Goal: Information Seeking & Learning: Find specific page/section

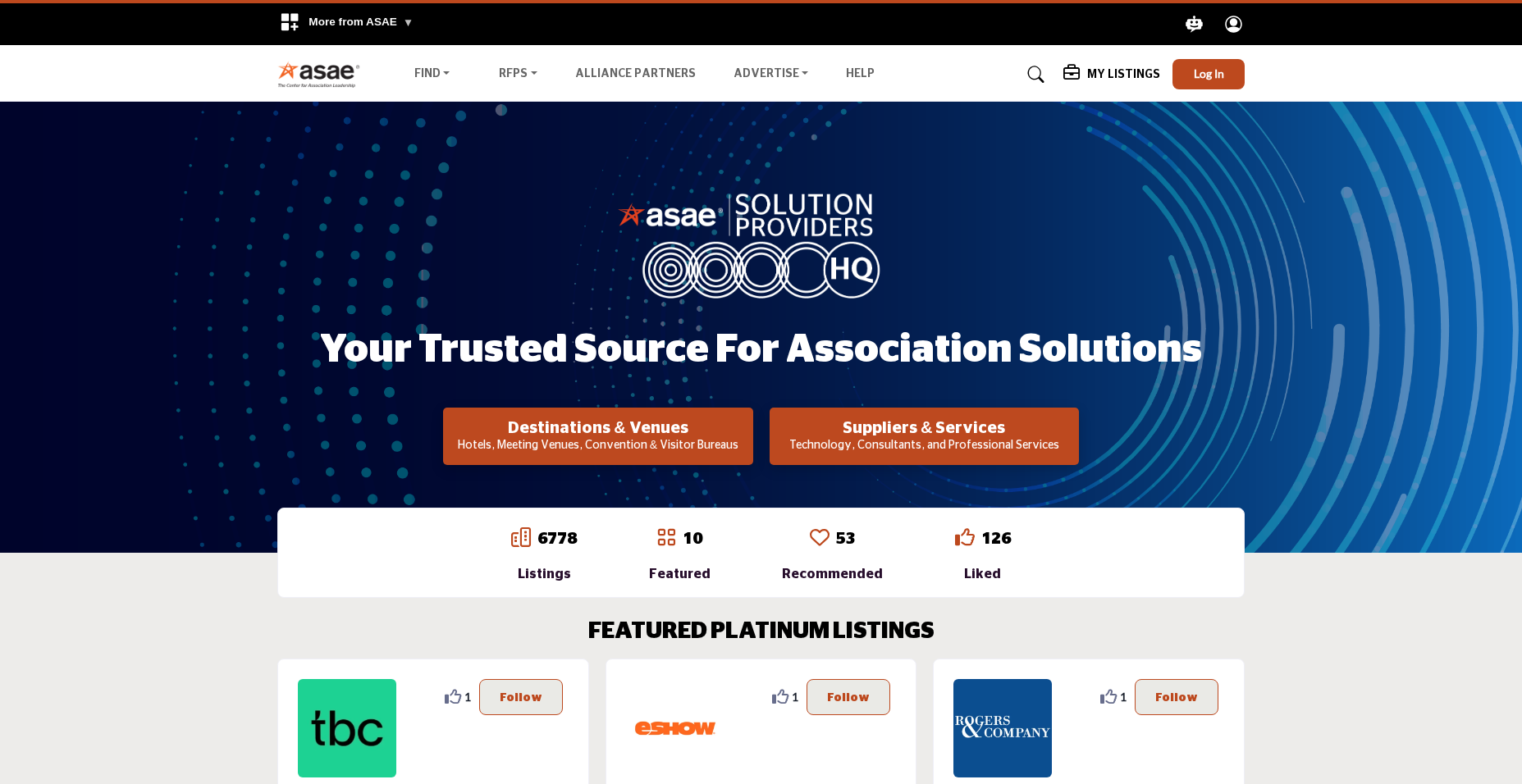
click at [1248, 71] on div "Find Destinations & Venues RFPs RFP FAQs" at bounding box center [761, 74] width 985 height 30
click at [1229, 71] on button "Log In" at bounding box center [1209, 74] width 72 height 30
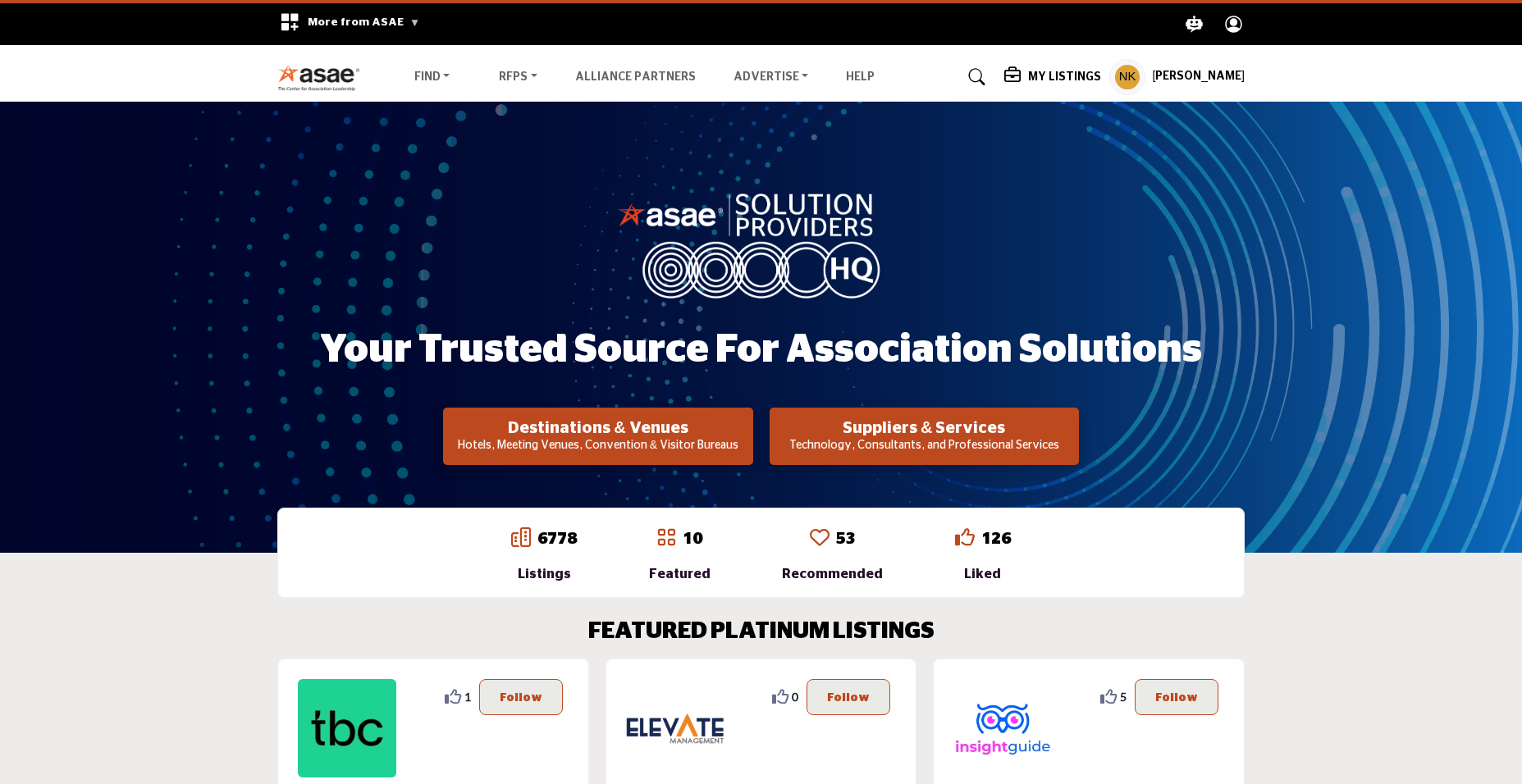
click at [419, 64] on div "Find Destinations & Venues RFPs RFP FAQs" at bounding box center [761, 77] width 985 height 36
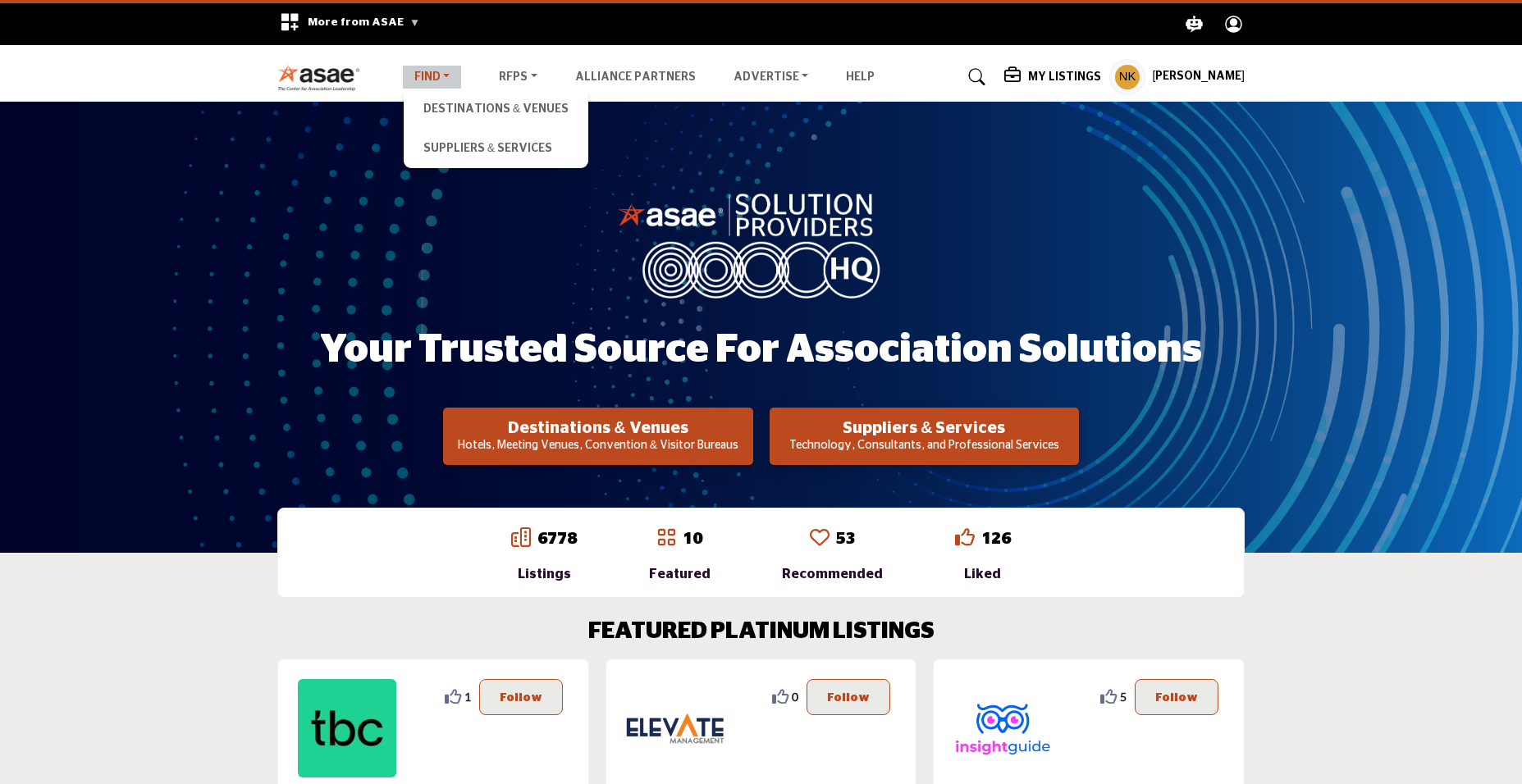
click at [438, 70] on link "Find" at bounding box center [432, 77] width 59 height 23
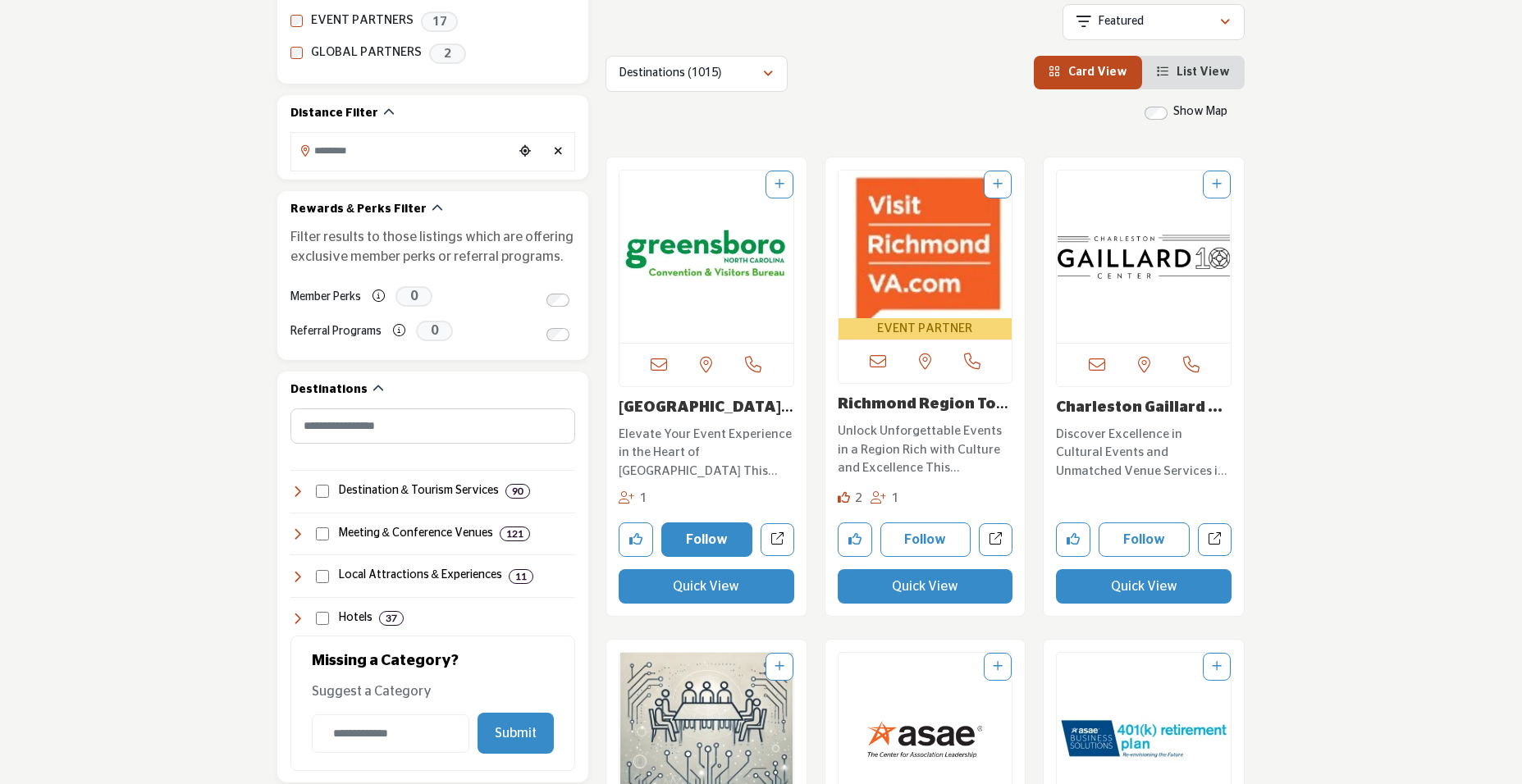
scroll to position [492, 0]
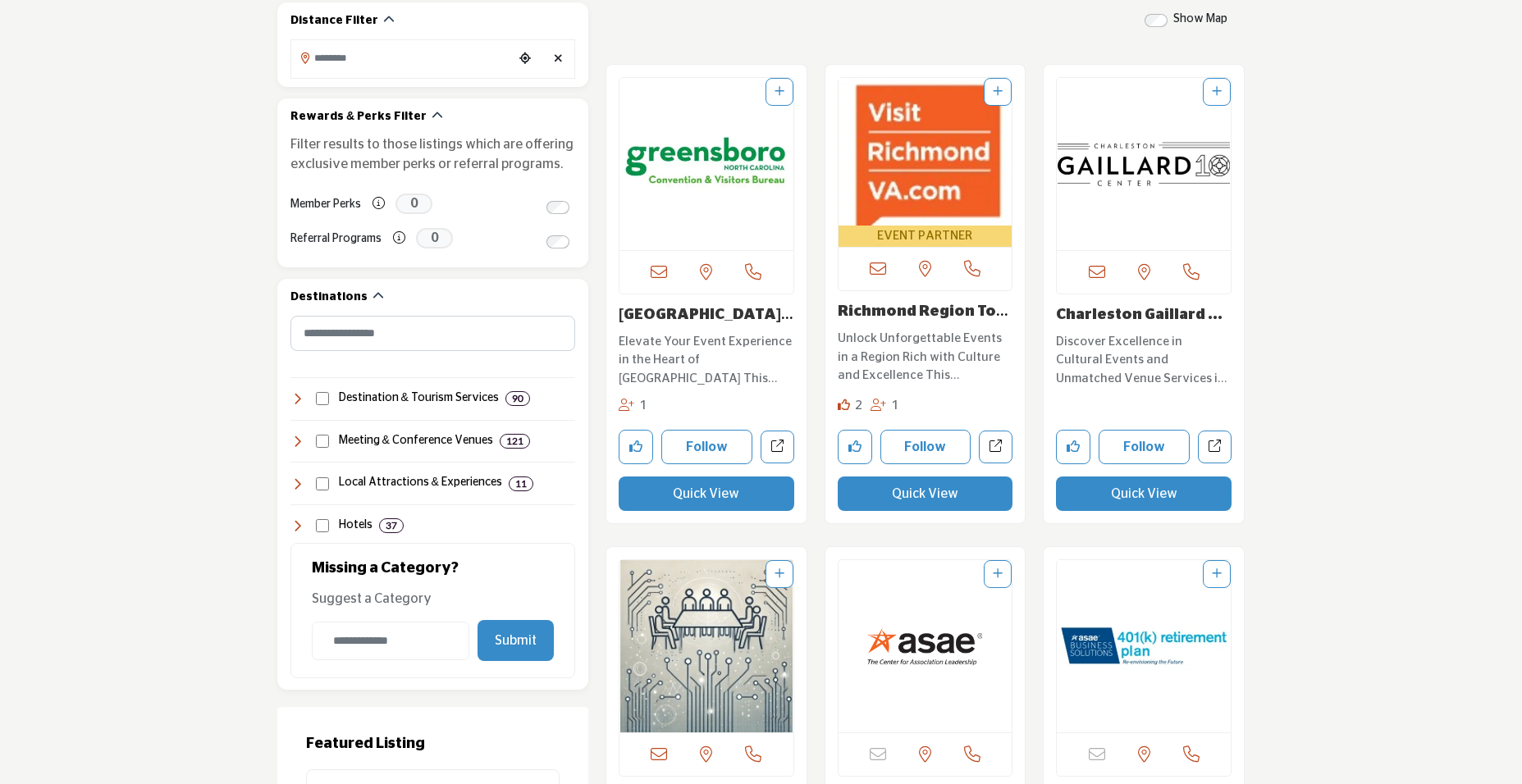
click at [714, 296] on div "View email address of this listing 1" at bounding box center [707, 294] width 201 height 459
click at [734, 203] on img "Open Listing in new tab" at bounding box center [707, 164] width 174 height 173
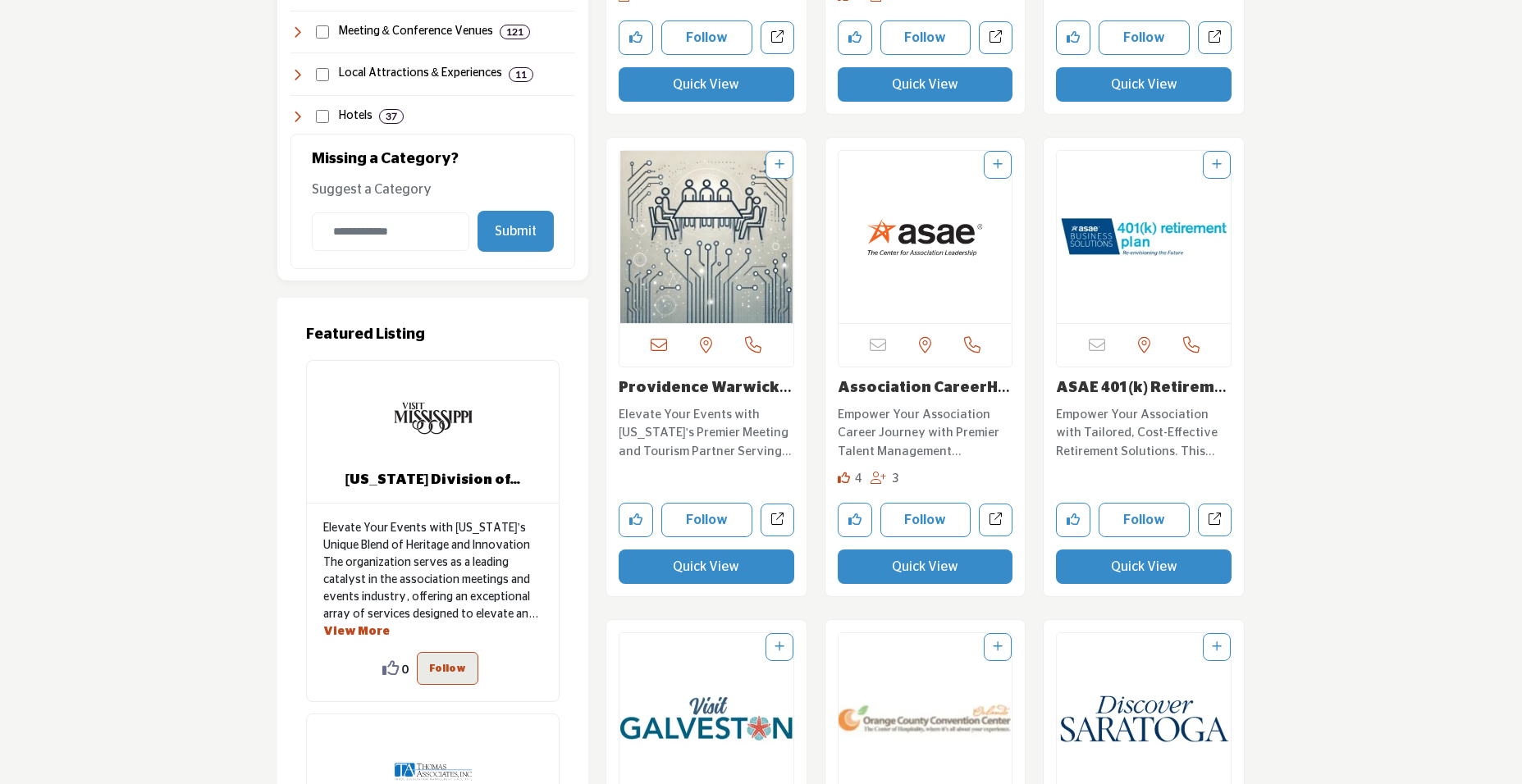
scroll to position [985, 0]
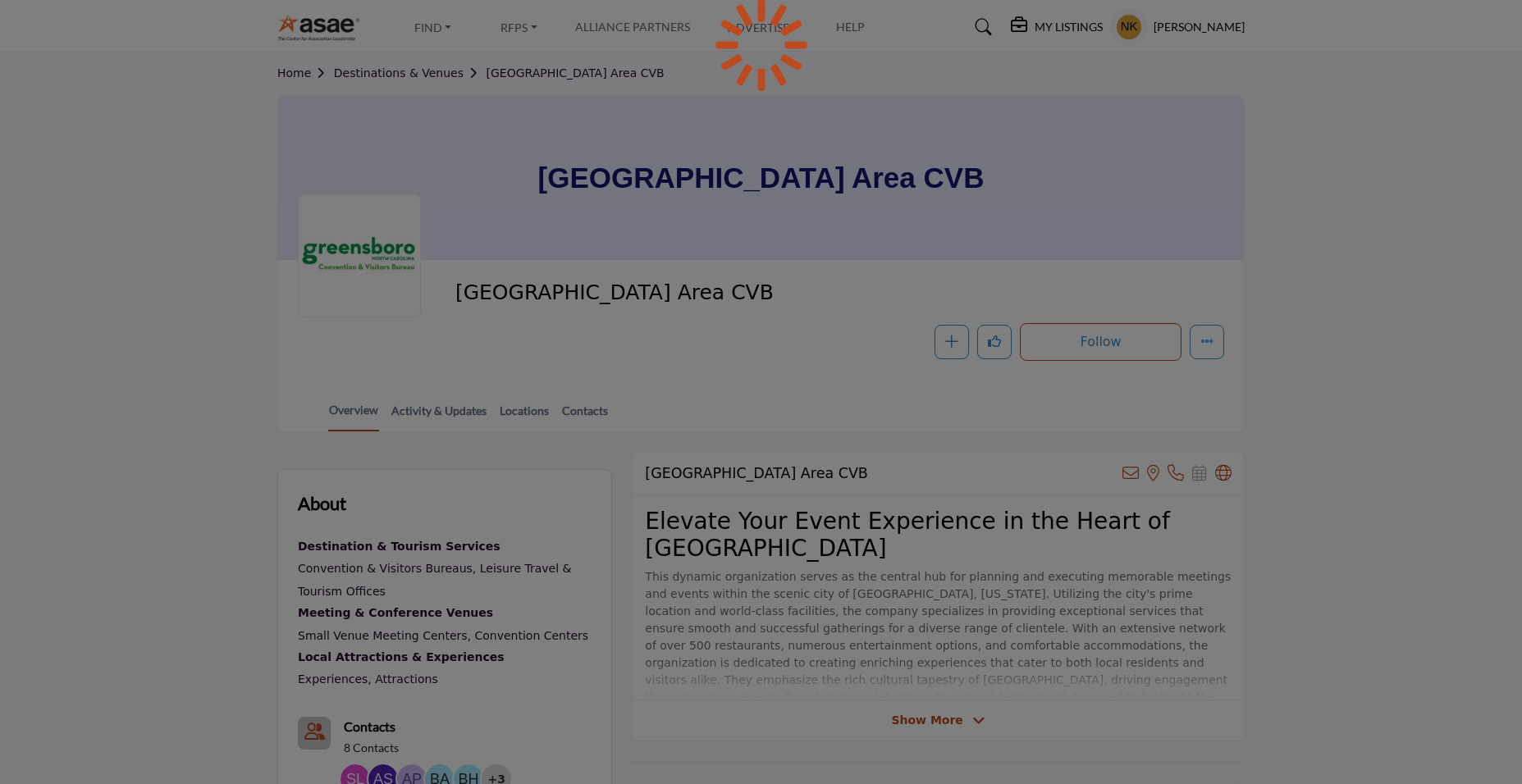
scroll to position [164, 0]
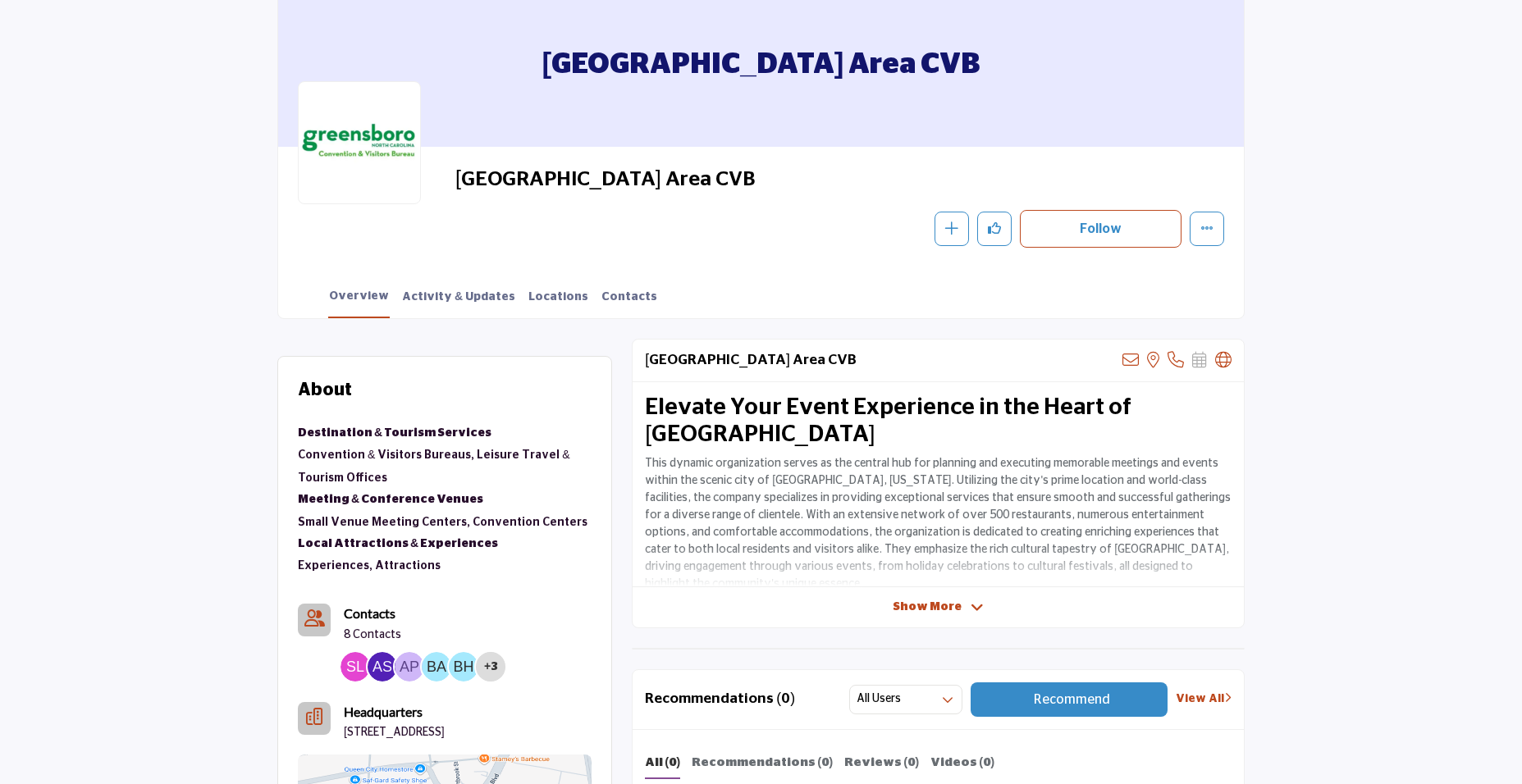
click at [935, 604] on span "Show More" at bounding box center [927, 607] width 69 height 17
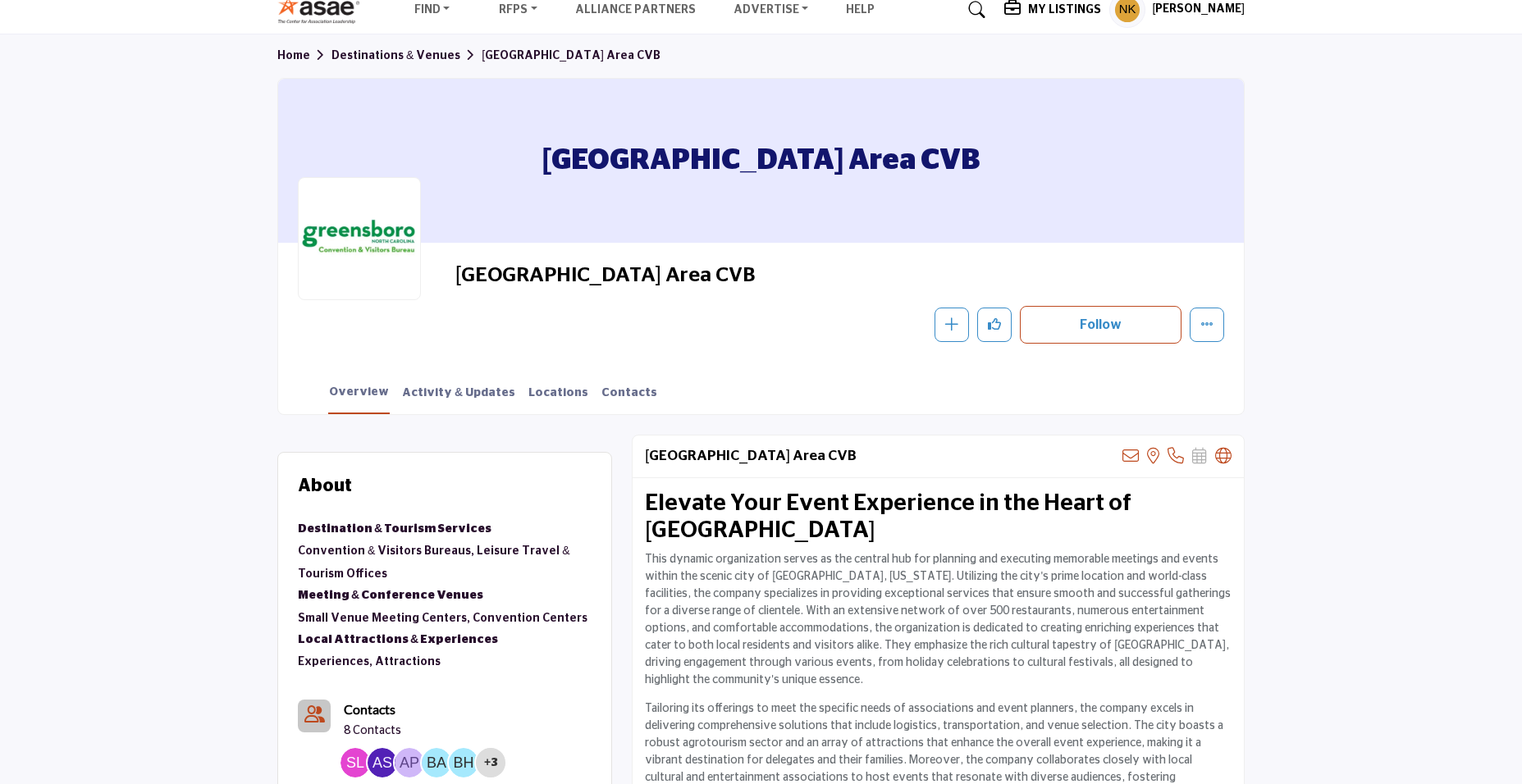
scroll to position [137, 0]
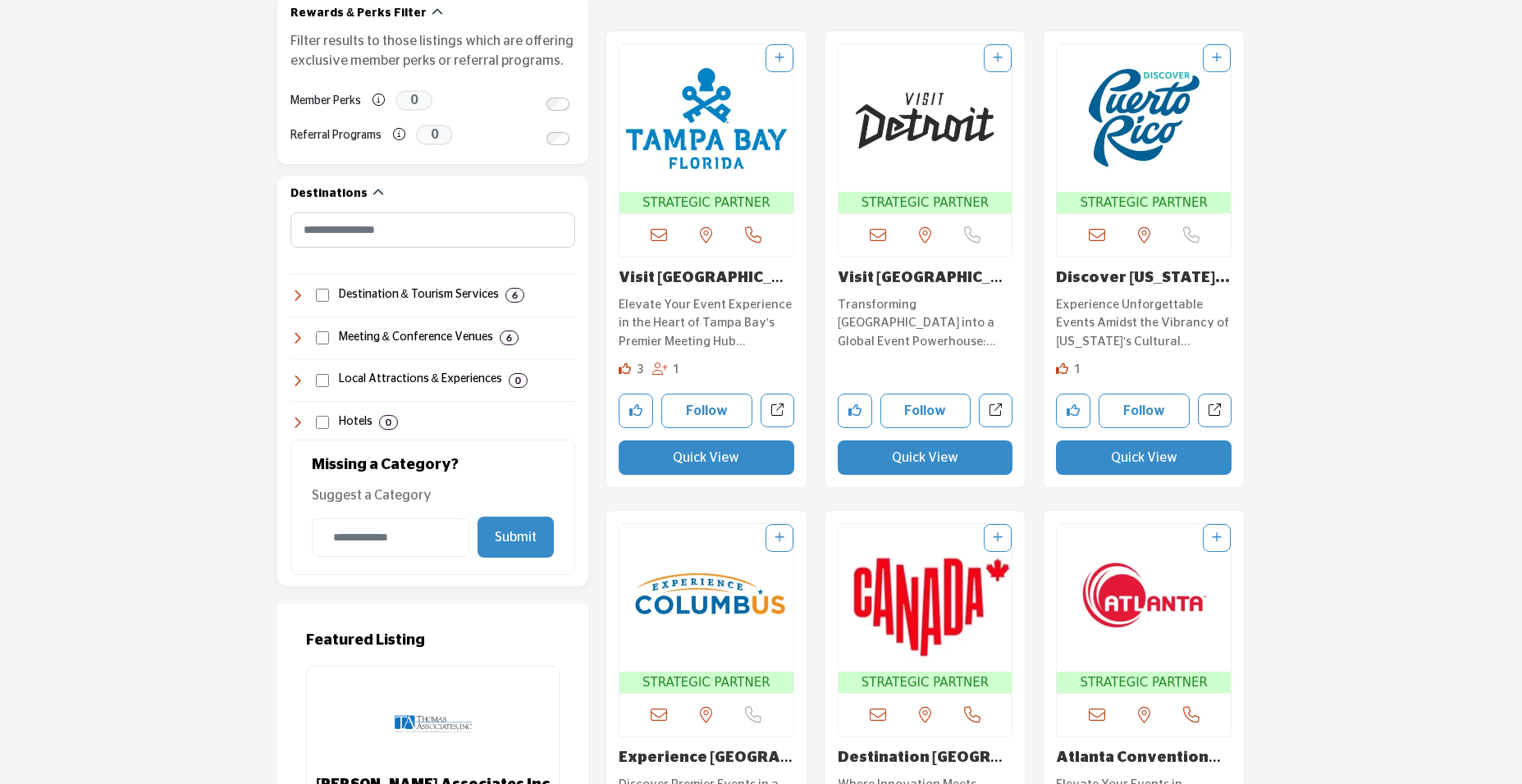
scroll to position [247, 0]
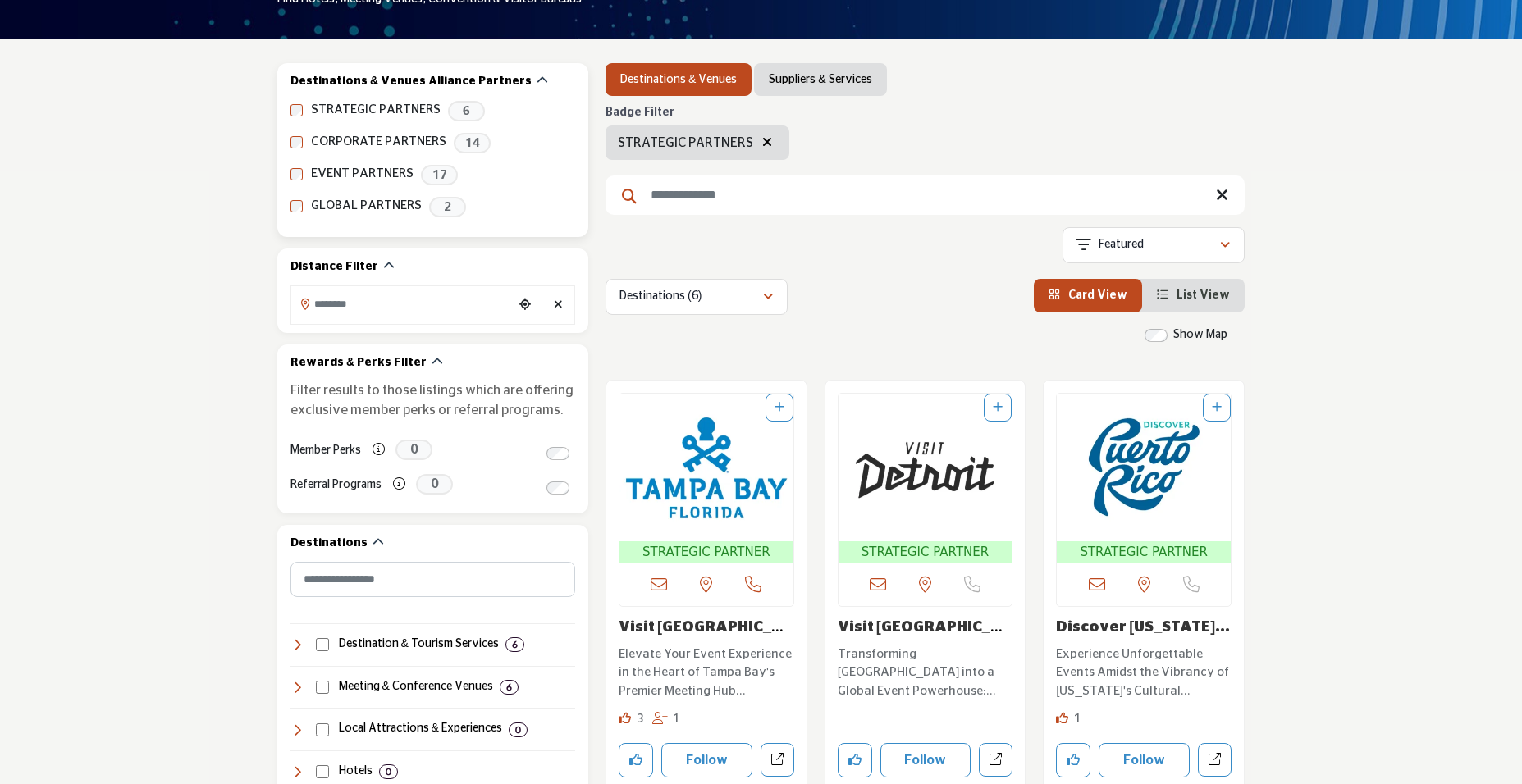
click at [296, 101] on div "STRATEGIC PARTNERS 6" at bounding box center [432, 111] width 284 height 21
click at [358, 311] on input "Search Location" at bounding box center [402, 303] width 222 height 32
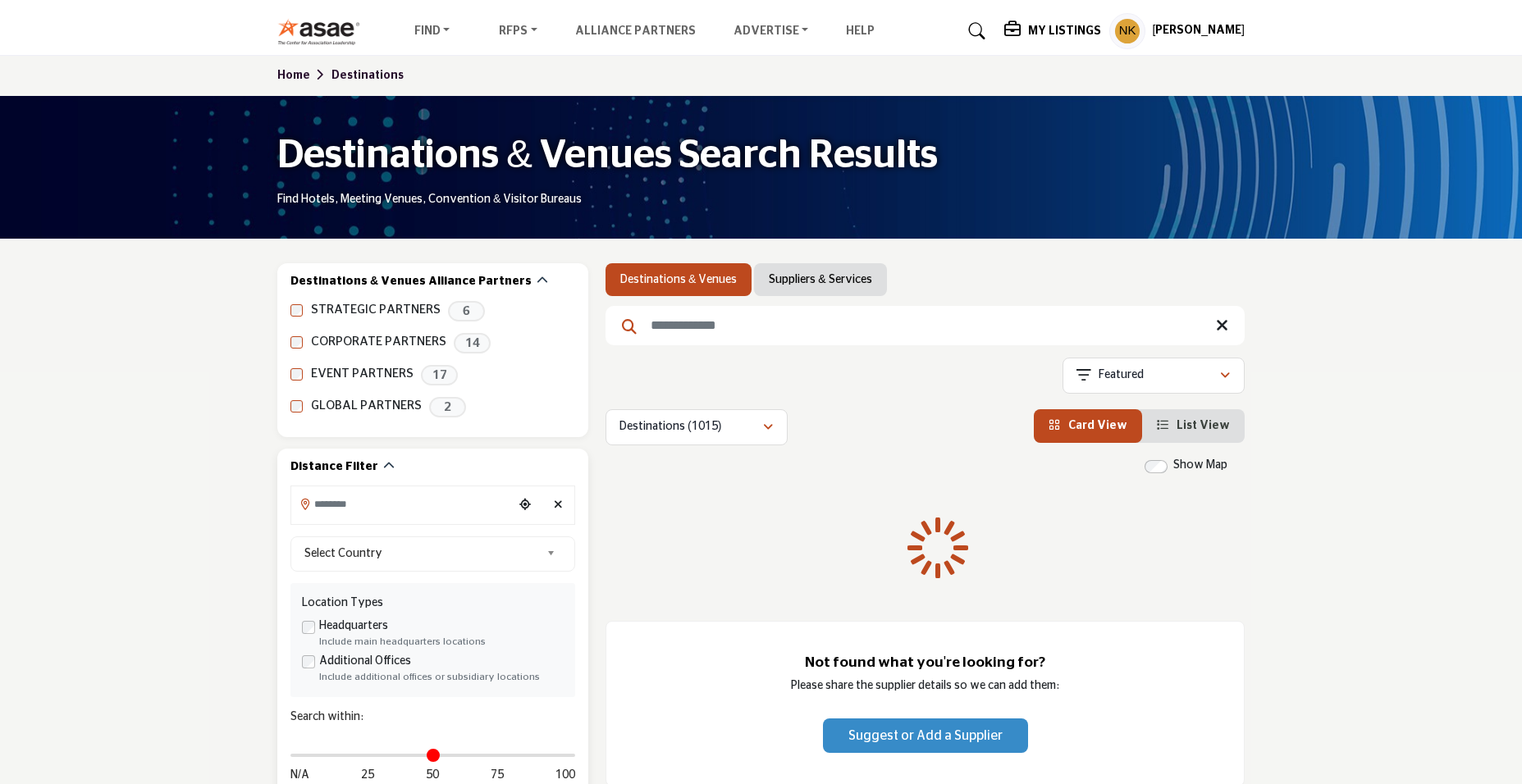
scroll to position [82, 0]
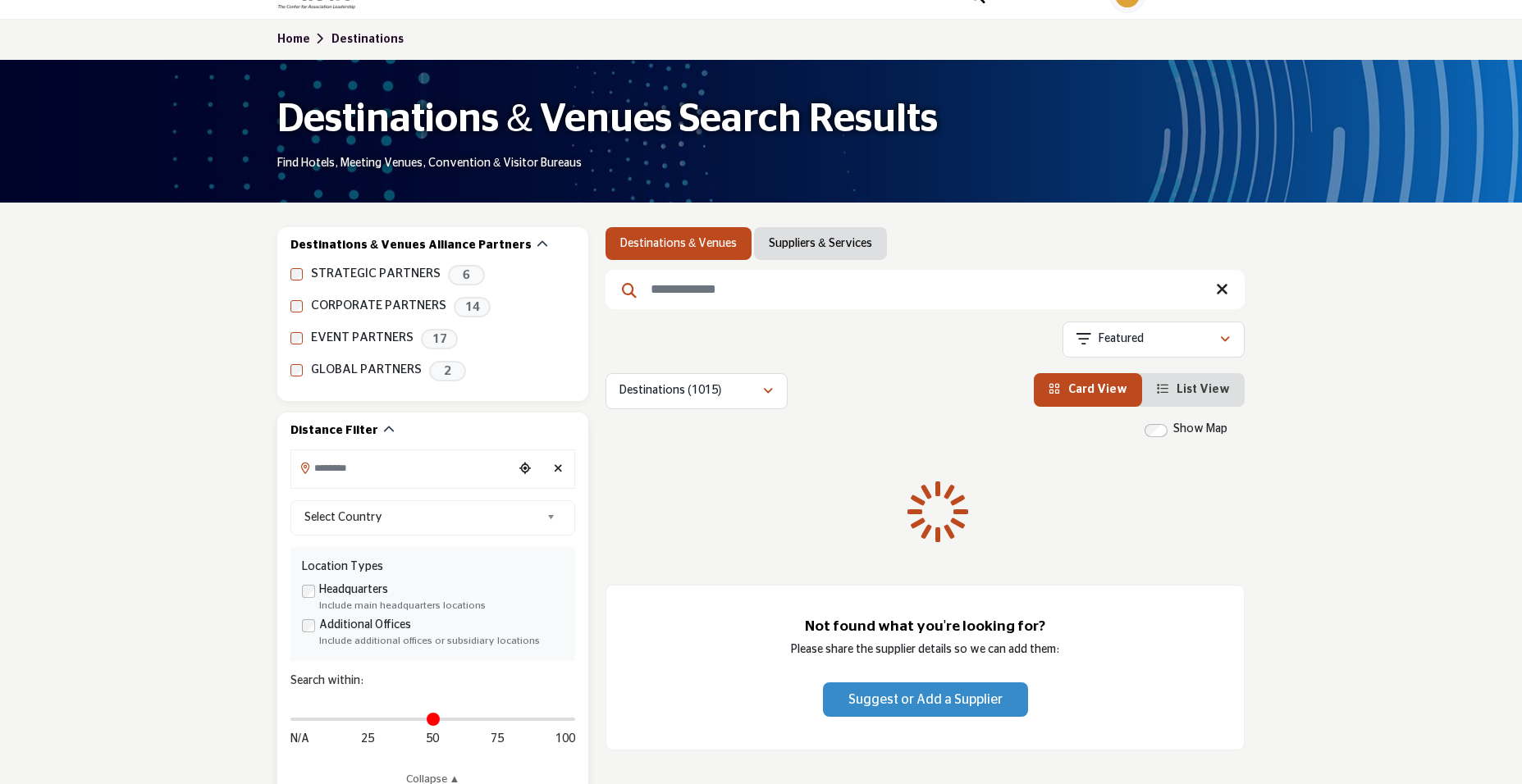
click at [568, 730] on div "Distance in miles N/A 25 50 75 100" at bounding box center [432, 729] width 284 height 62
click at [569, 717] on div "Distance in miles N/A 25 50 75 100" at bounding box center [432, 729] width 284 height 62
drag, startPoint x: 297, startPoint y: 720, endPoint x: 565, endPoint y: 471, distance: 365.8
type input "***"
click at [575, 722] on input "Distance in miles" at bounding box center [432, 720] width 284 height 3
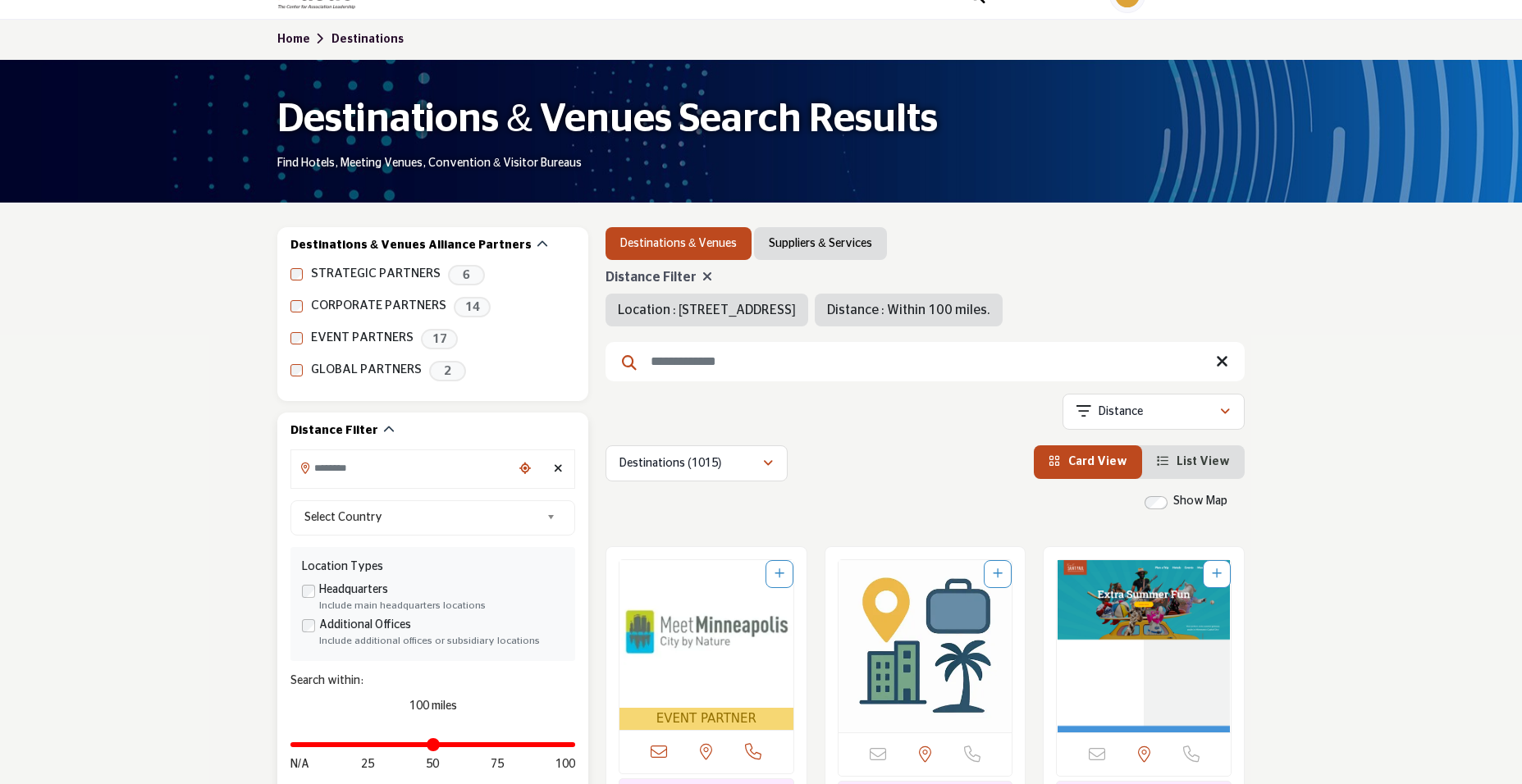
type input "**********"
click at [565, 471] on div "Clear search location" at bounding box center [558, 469] width 25 height 35
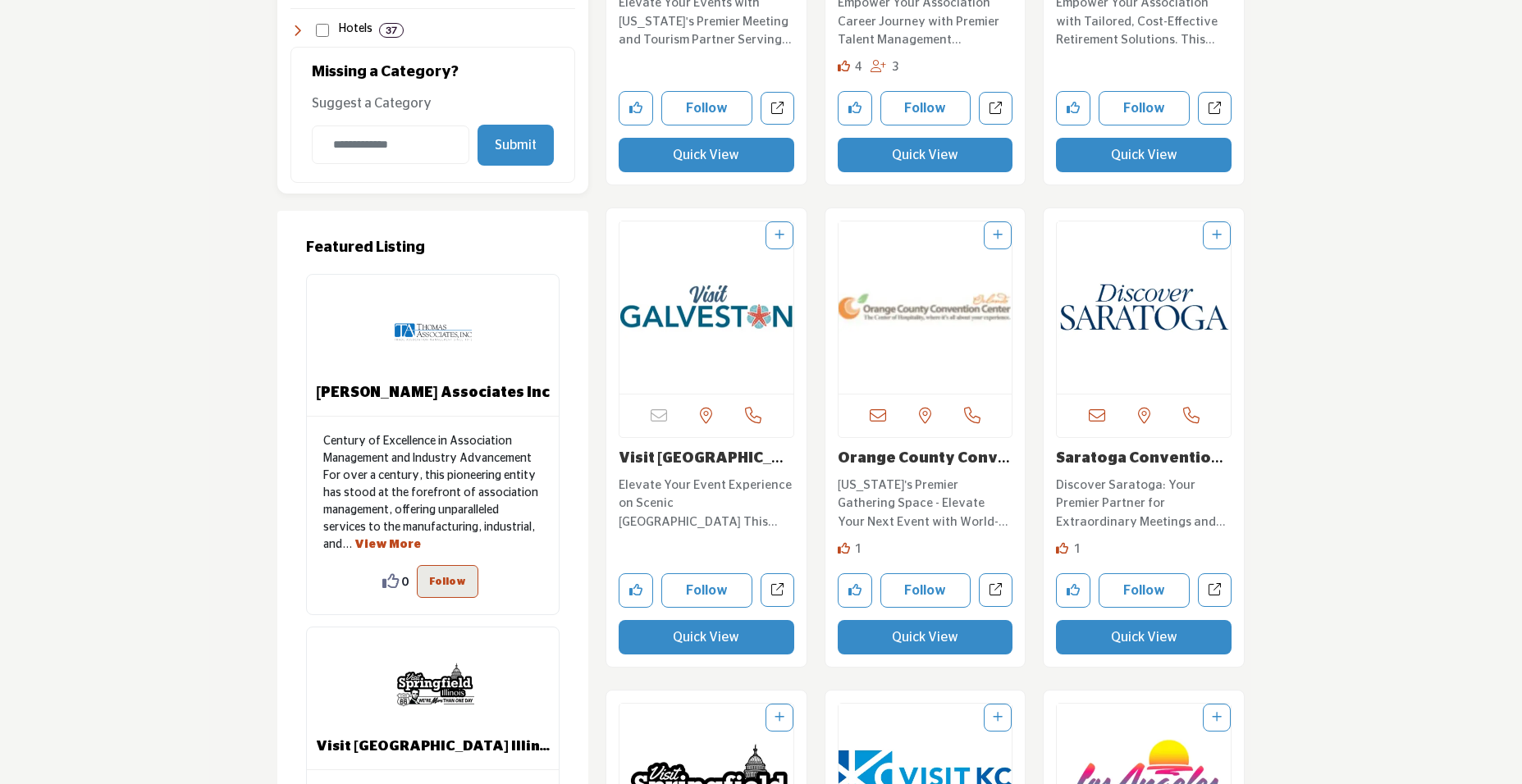
scroll to position [328, 0]
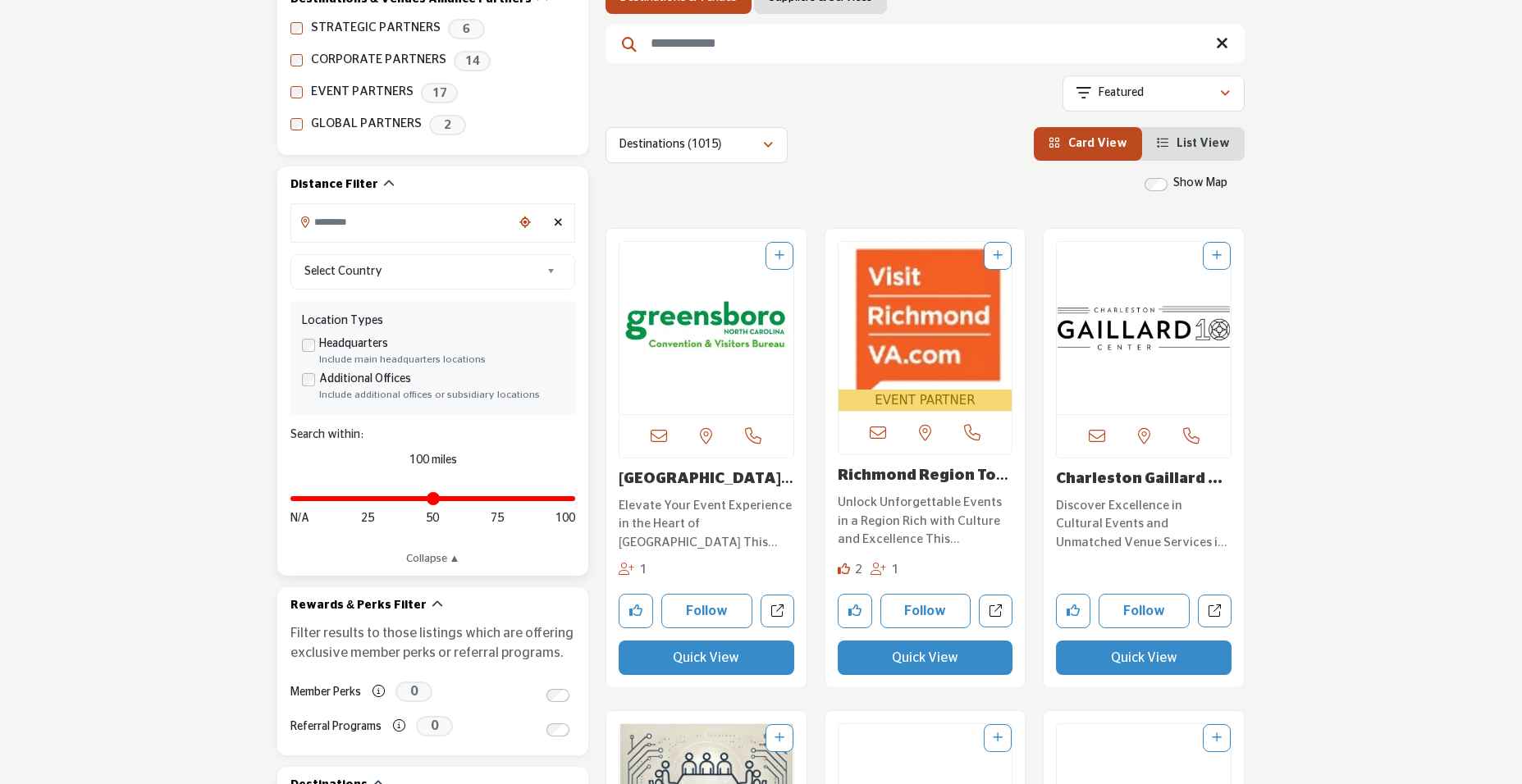
click at [416, 227] on input "Search Location" at bounding box center [402, 222] width 222 height 32
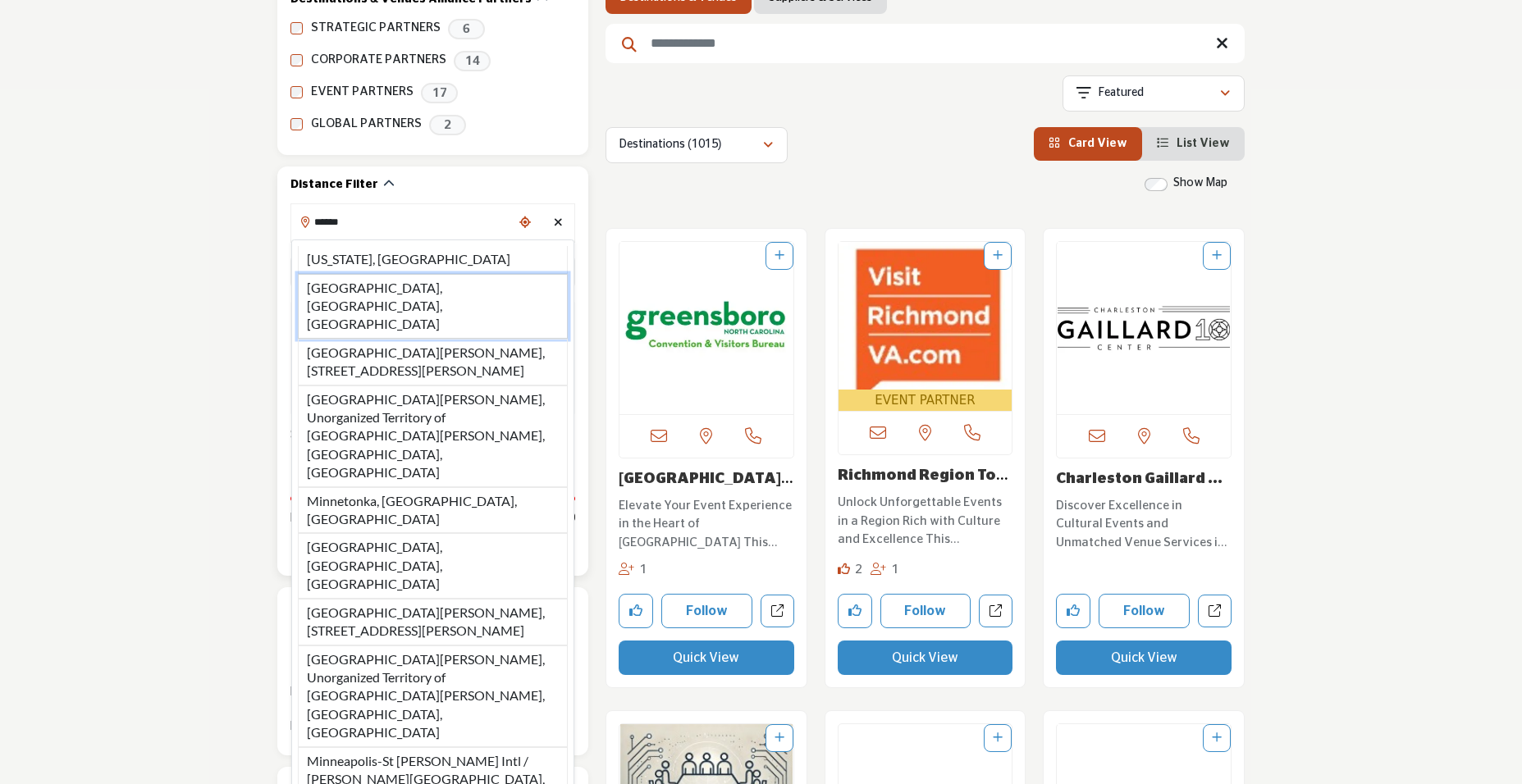
click at [413, 290] on li "Minneapolis, MN, USA" at bounding box center [432, 306] width 270 height 65
type input "**********"
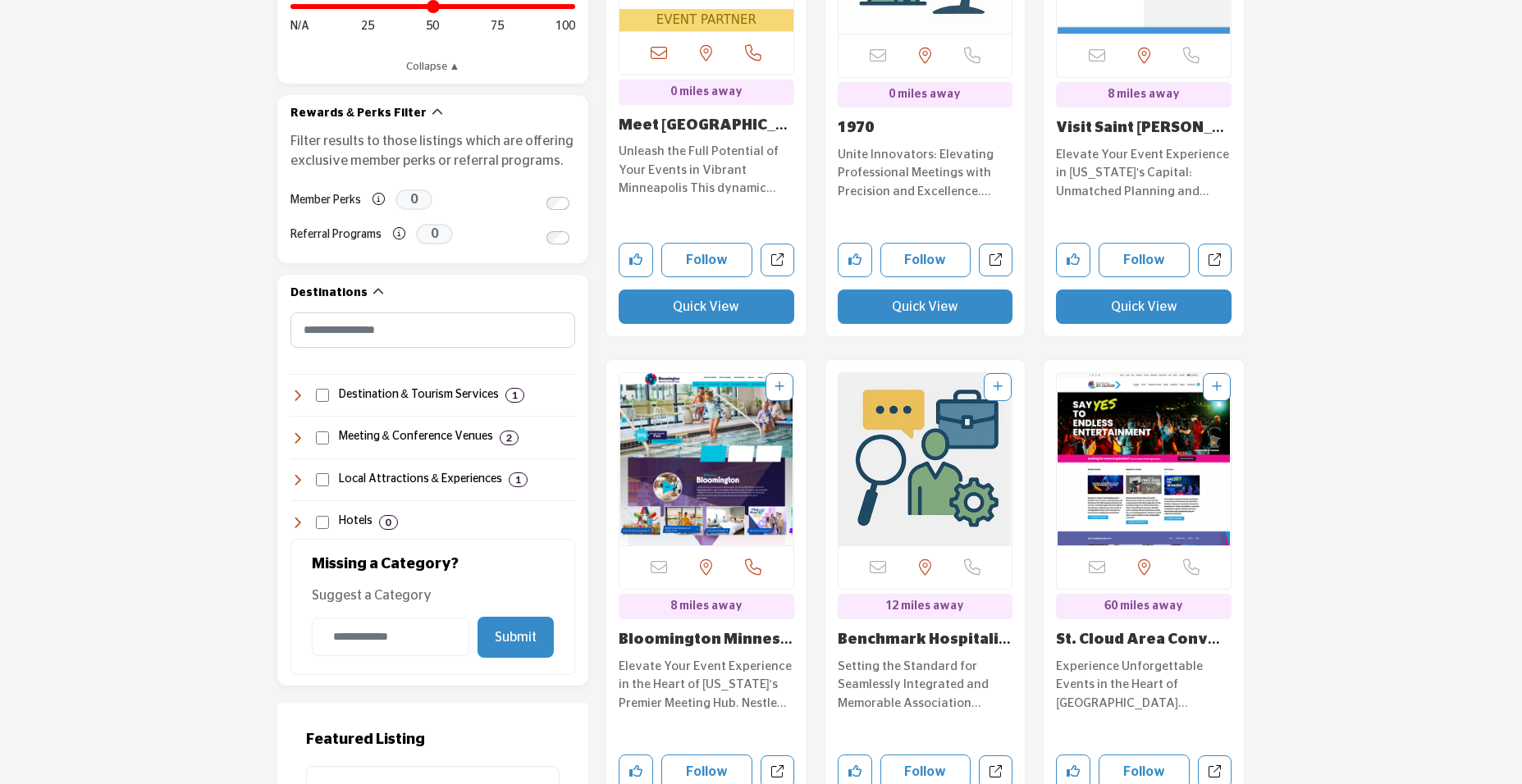
scroll to position [328, 0]
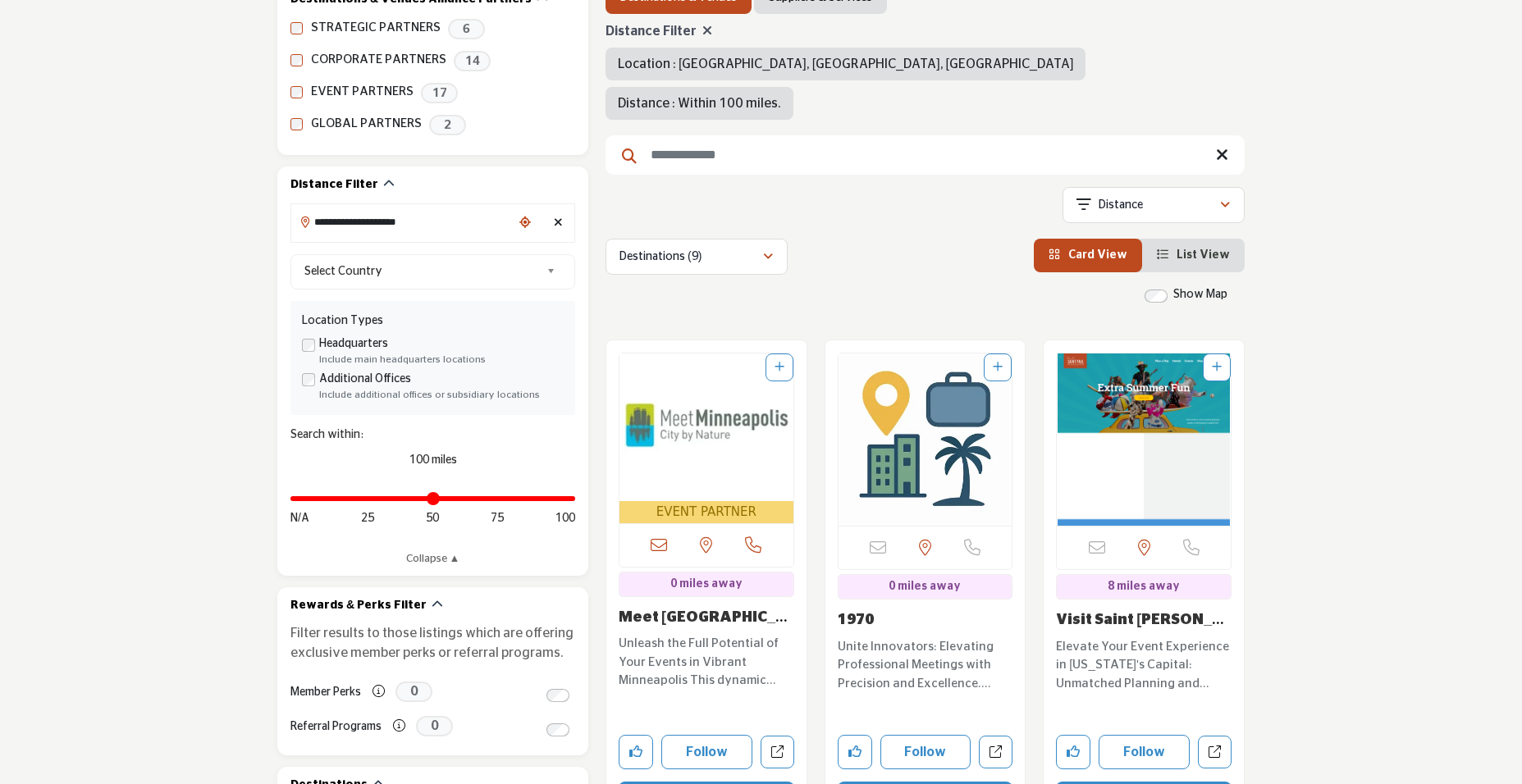
click at [703, 445] on img "Open Listing in new tab" at bounding box center [707, 427] width 174 height 148
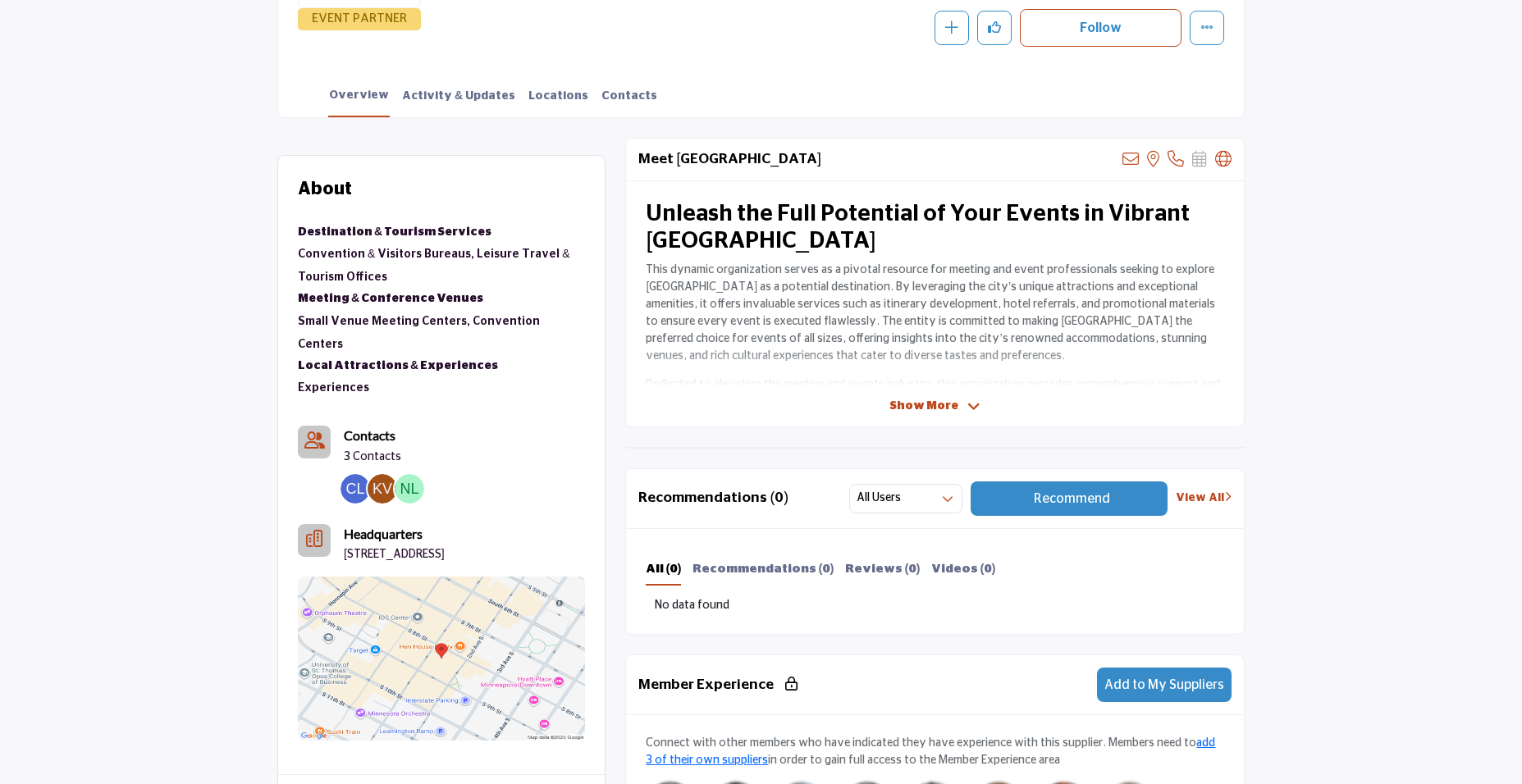
scroll to position [129, 0]
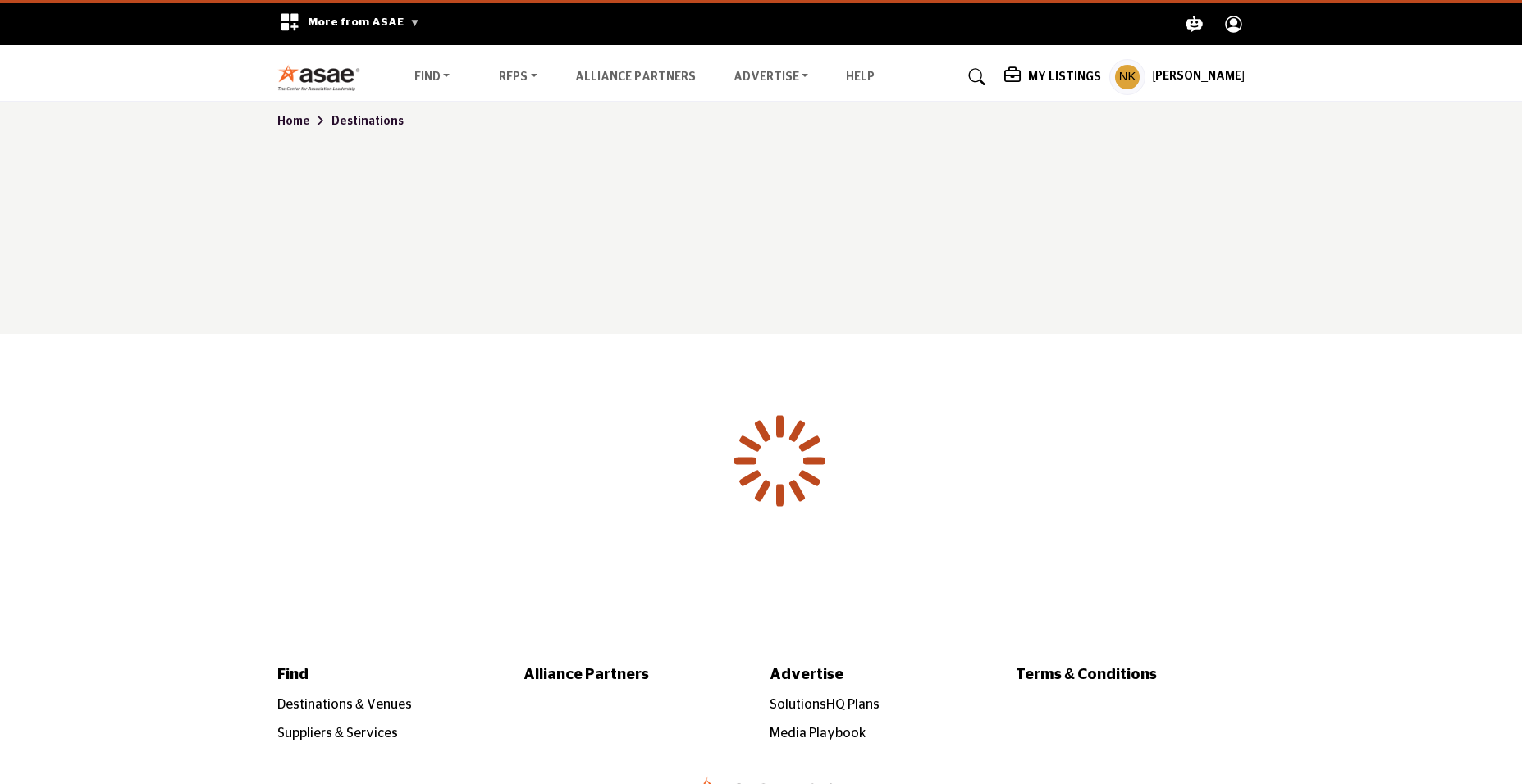
type input "**********"
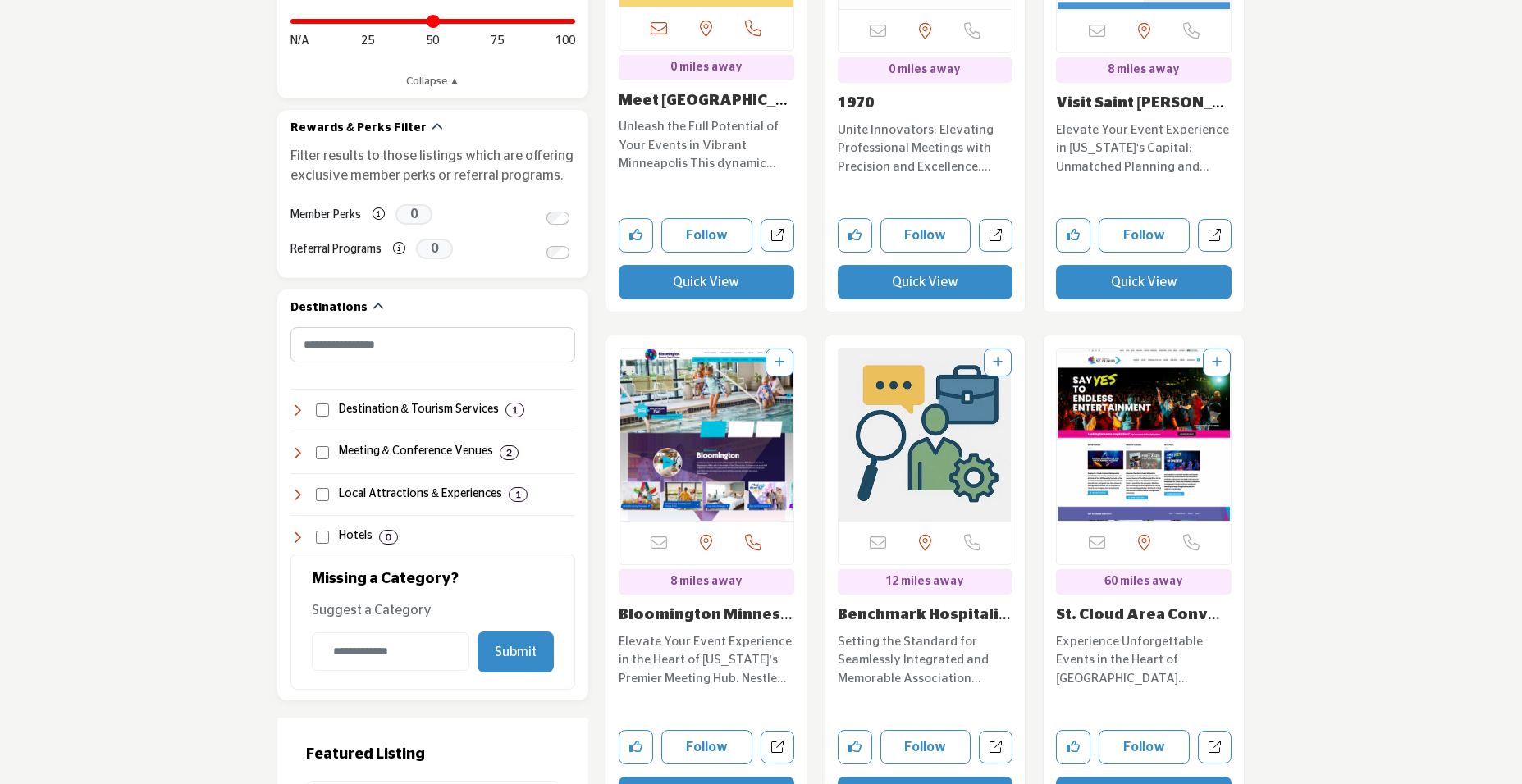
scroll to position [820, 0]
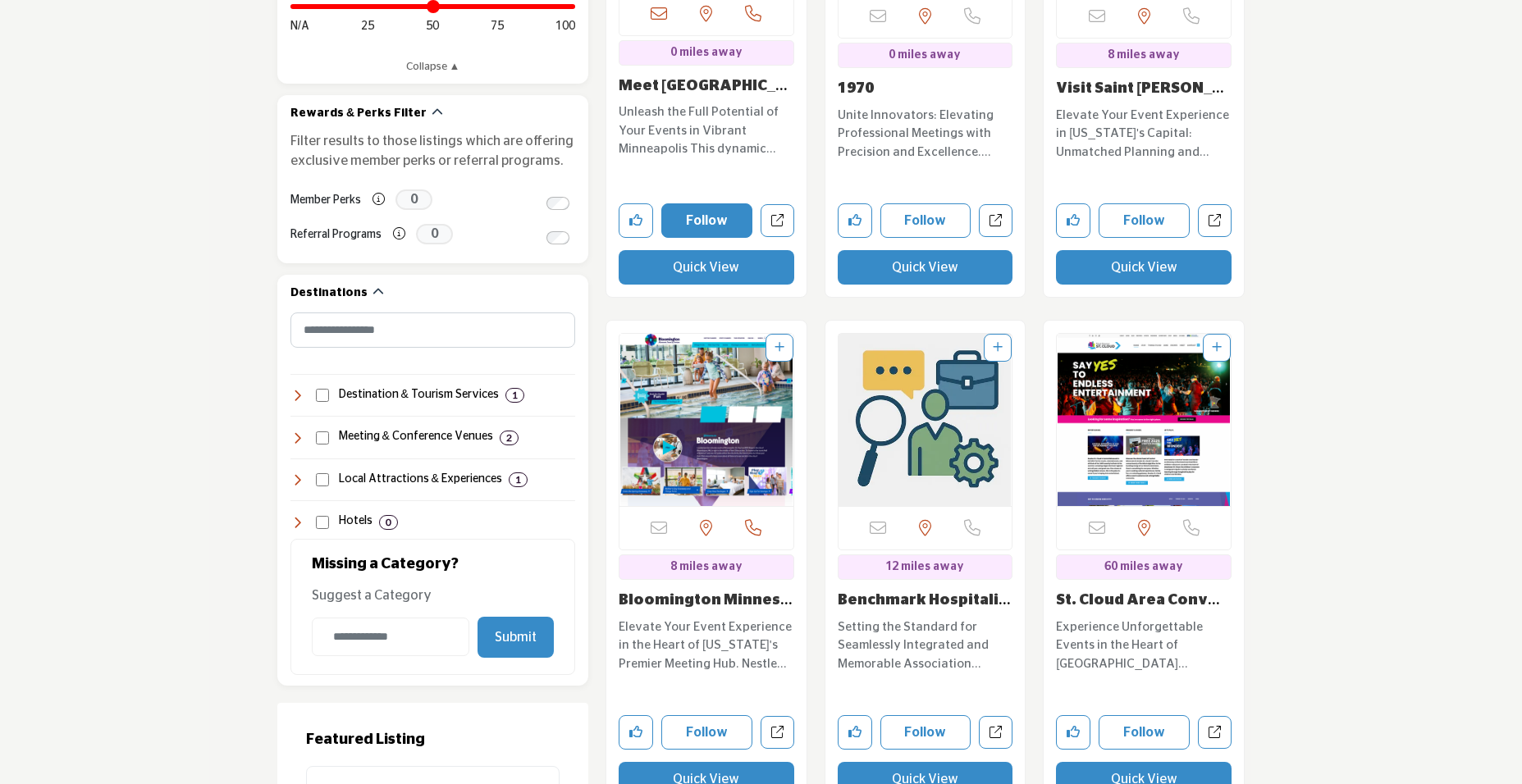
click at [727, 229] on button "Follow" at bounding box center [707, 221] width 91 height 35
click at [690, 727] on button "Follow" at bounding box center [707, 733] width 91 height 35
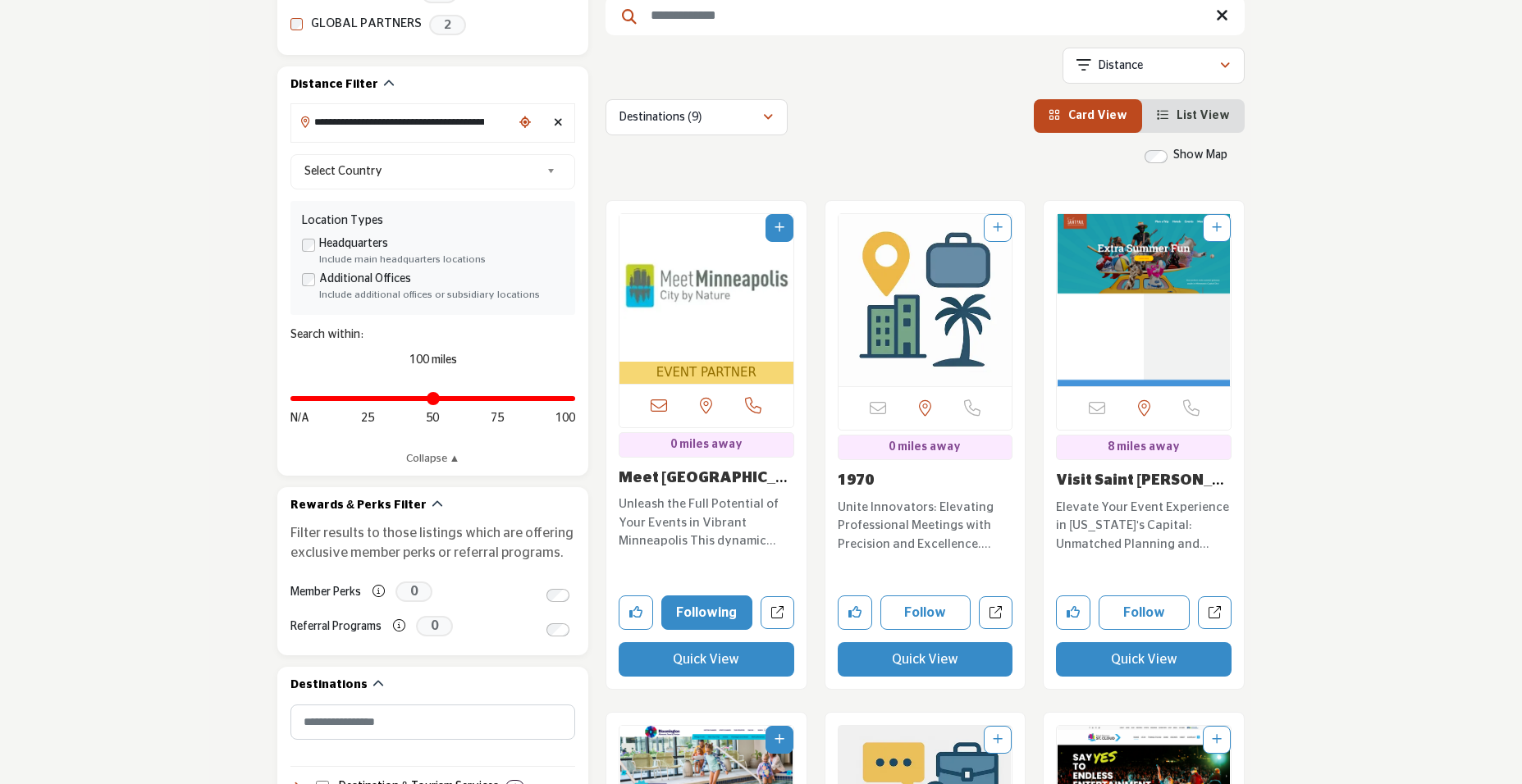
scroll to position [410, 0]
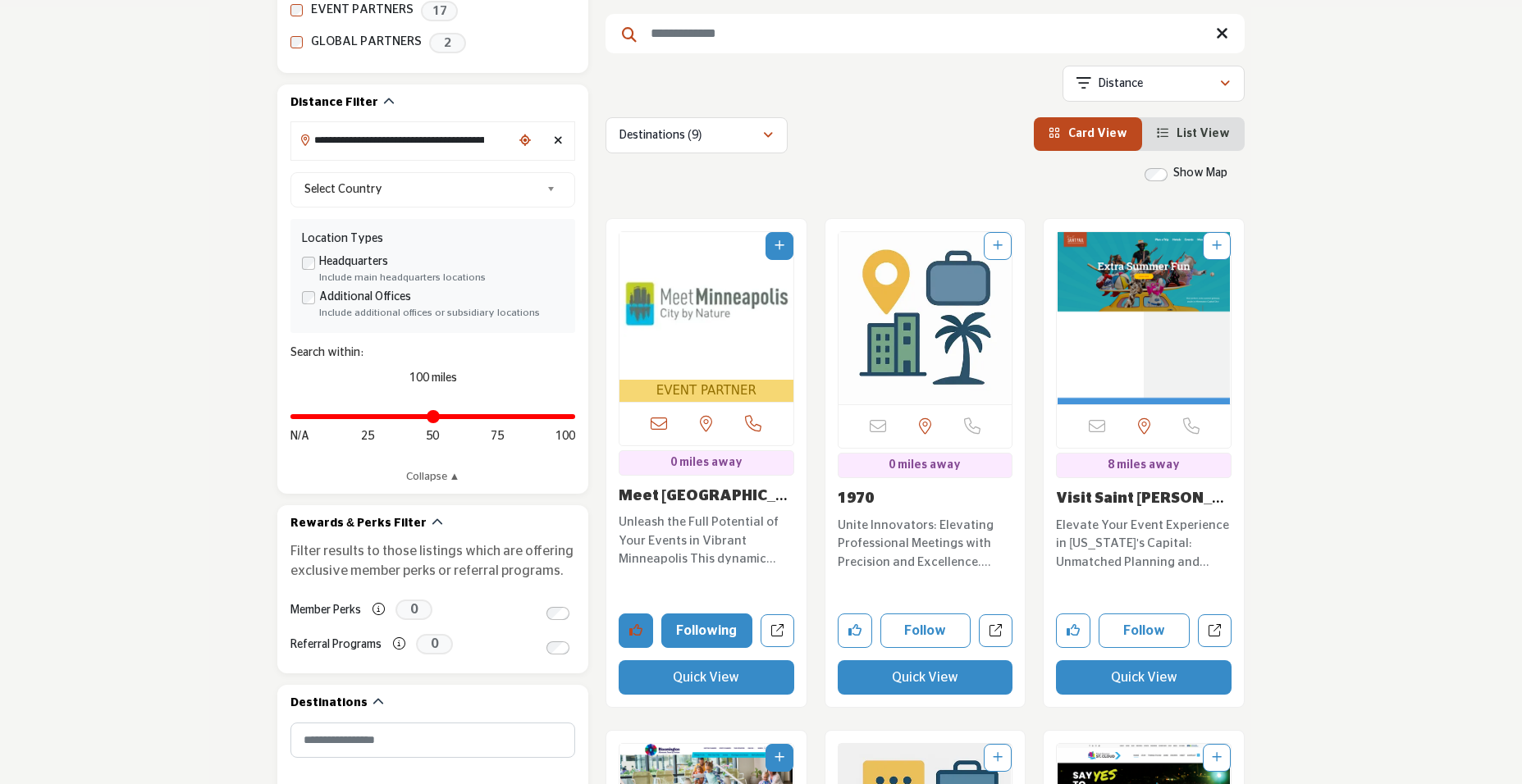
click at [630, 647] on button "Like company" at bounding box center [636, 631] width 35 height 35
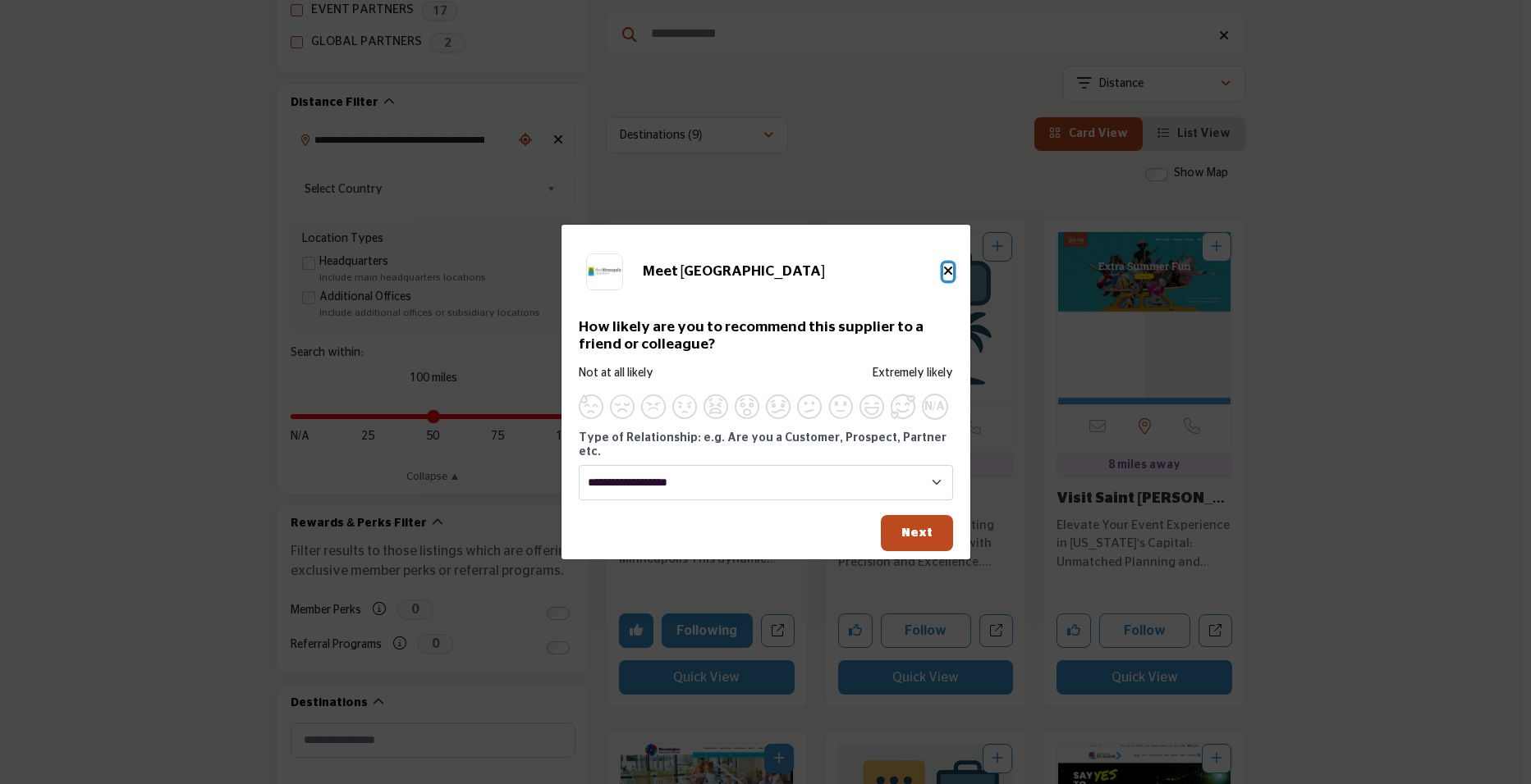
click at [946, 277] on icon "Close" at bounding box center [948, 270] width 10 height 13
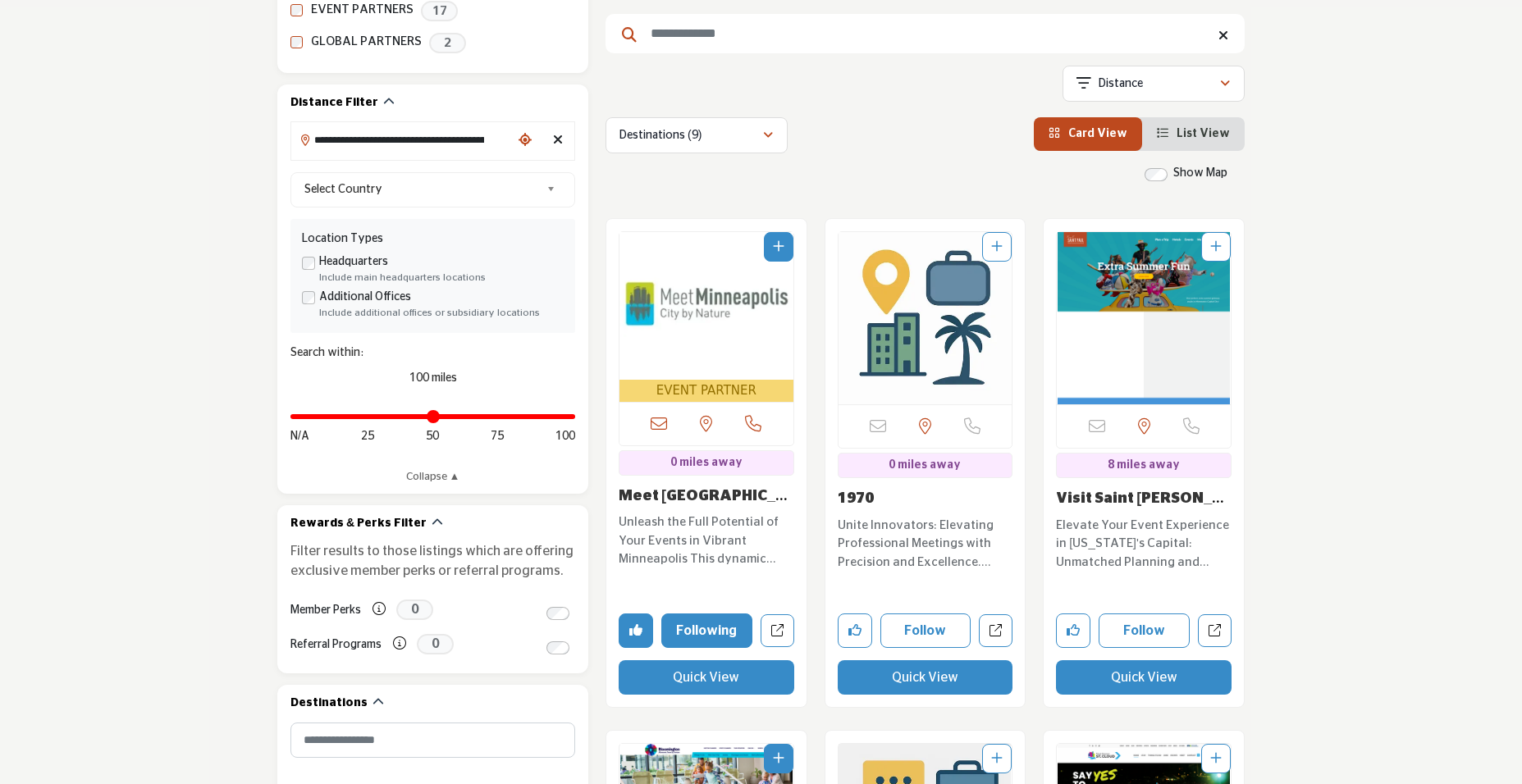
click at [639, 631] on icon "Remove Like button" at bounding box center [636, 630] width 13 height 13
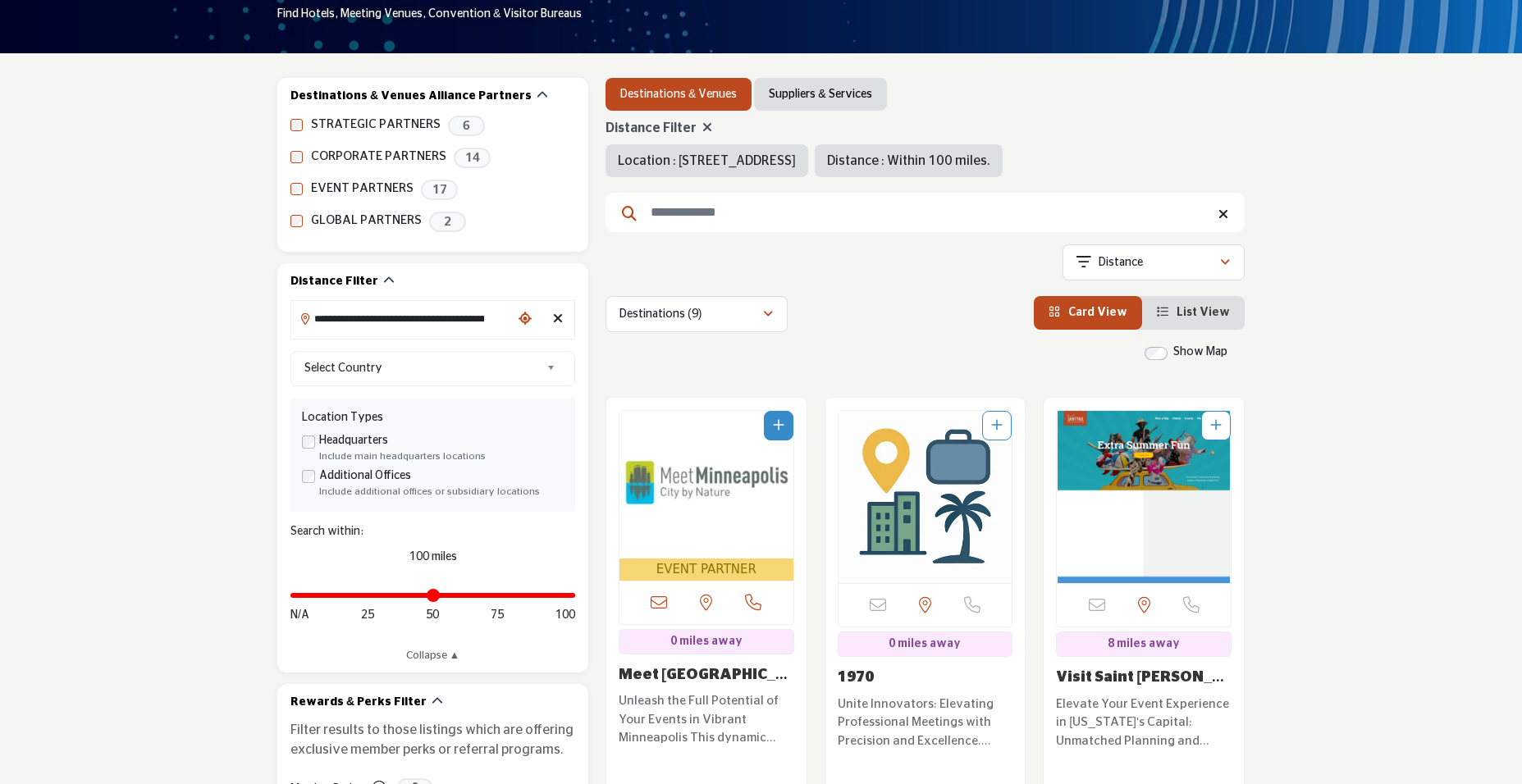
scroll to position [0, 0]
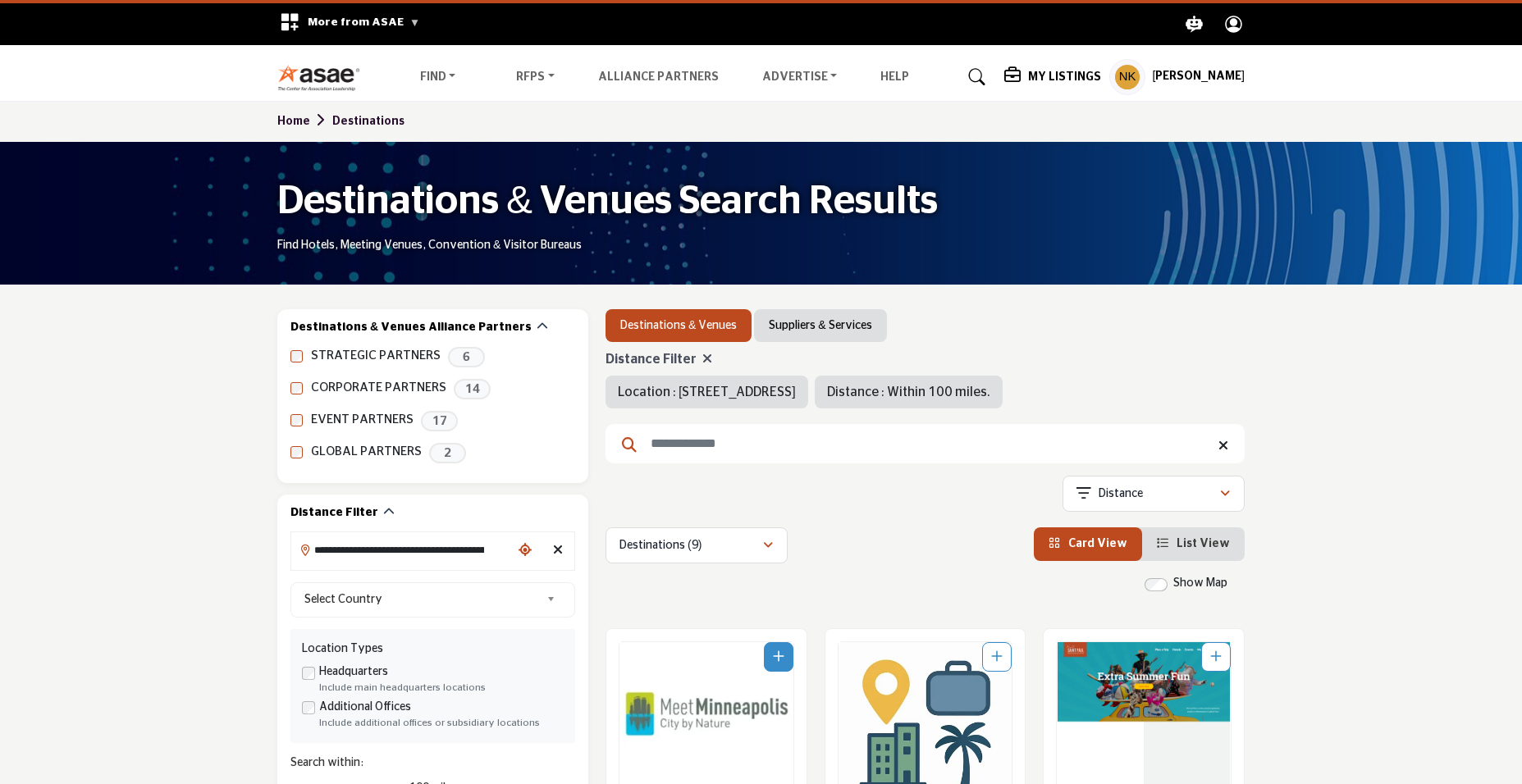
click at [1082, 81] on div "My Listings Pricing Media Kit" at bounding box center [1124, 77] width 241 height 36
click at [1068, 79] on h5 "My Listings" at bounding box center [1064, 77] width 73 height 15
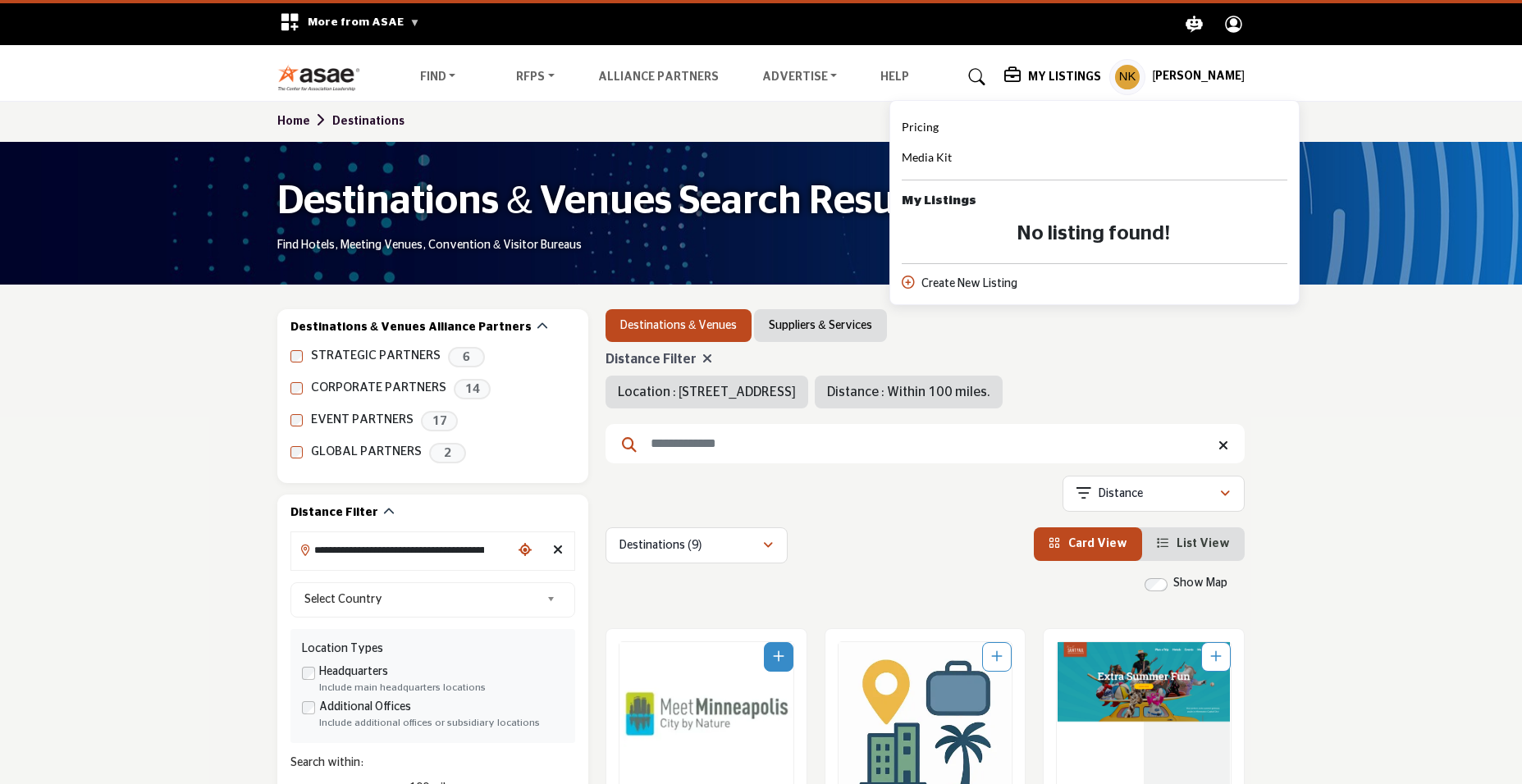
click at [878, 510] on div "**********" at bounding box center [925, 496] width 639 height 42
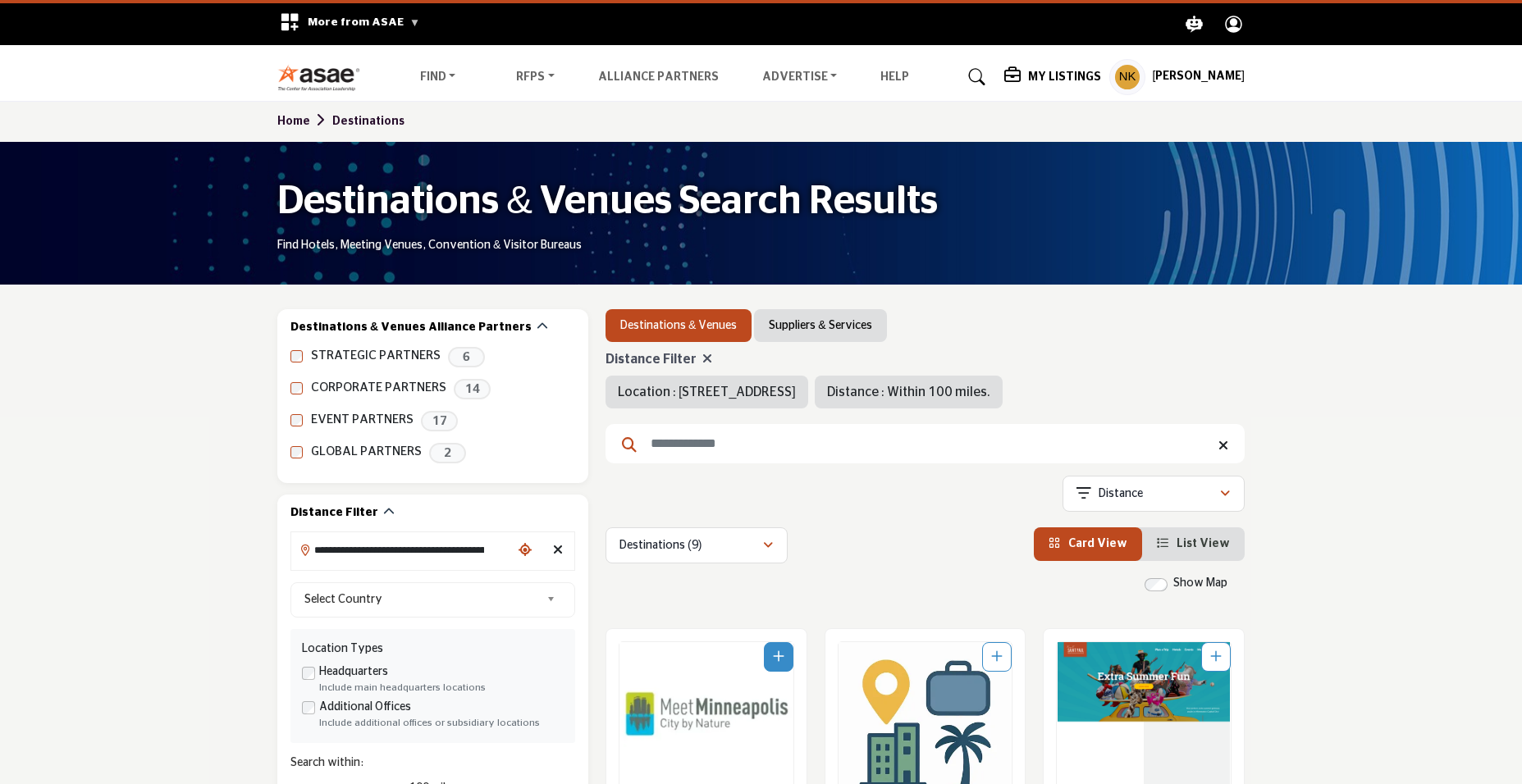
click at [1236, 81] on h5 "[PERSON_NAME]" at bounding box center [1198, 77] width 93 height 16
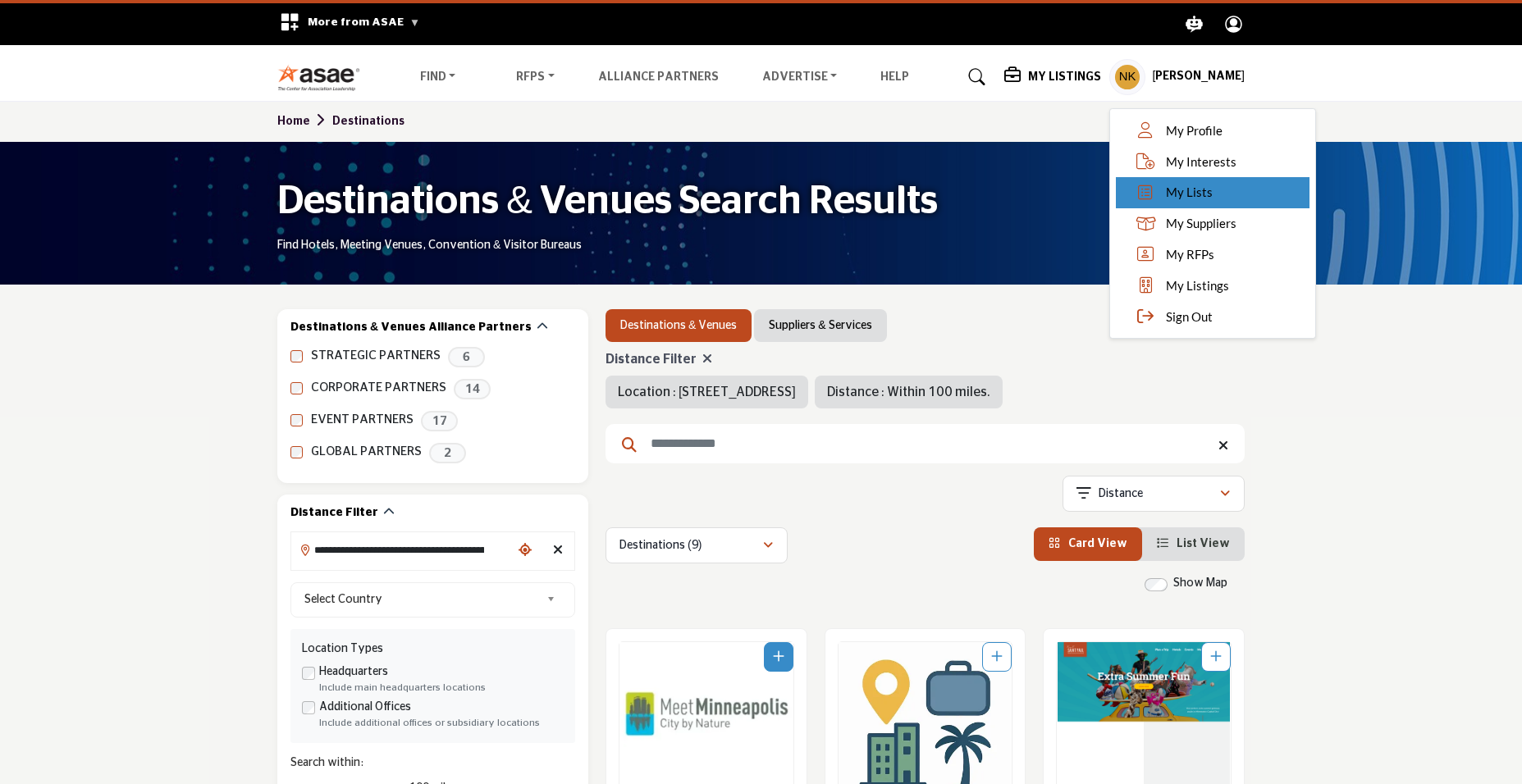
click at [1183, 179] on link "My Lists" at bounding box center [1213, 193] width 194 height 31
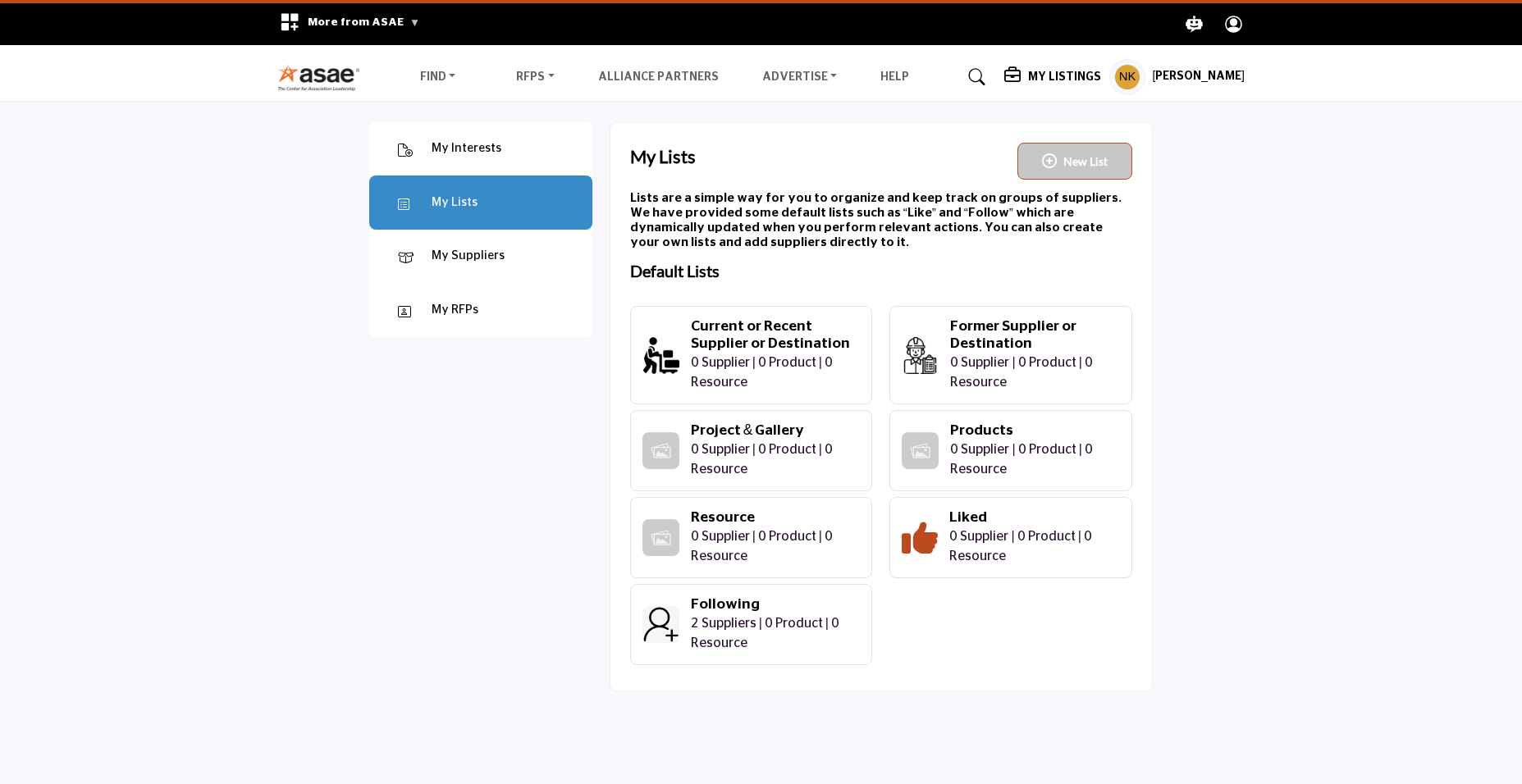
click at [751, 609] on h4 "Following" at bounding box center [773, 605] width 164 height 17
